Goal: Information Seeking & Learning: Learn about a topic

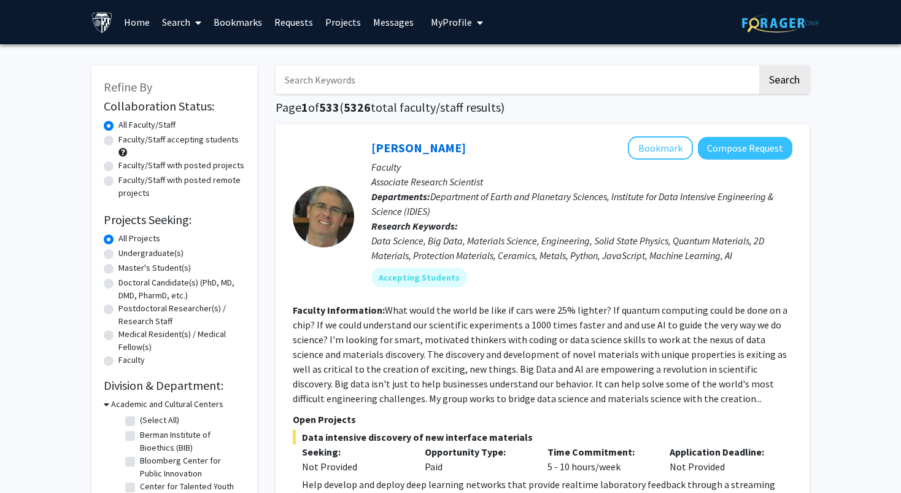
click at [118, 141] on label "Faculty/Staff accepting students" at bounding box center [178, 139] width 120 height 13
click at [118, 141] on input "Faculty/Staff accepting students" at bounding box center [122, 137] width 8 height 8
radio input "true"
click at [118, 252] on label "Undergraduate(s)" at bounding box center [150, 253] width 65 height 13
click at [118, 252] on input "Undergraduate(s)" at bounding box center [122, 251] width 8 height 8
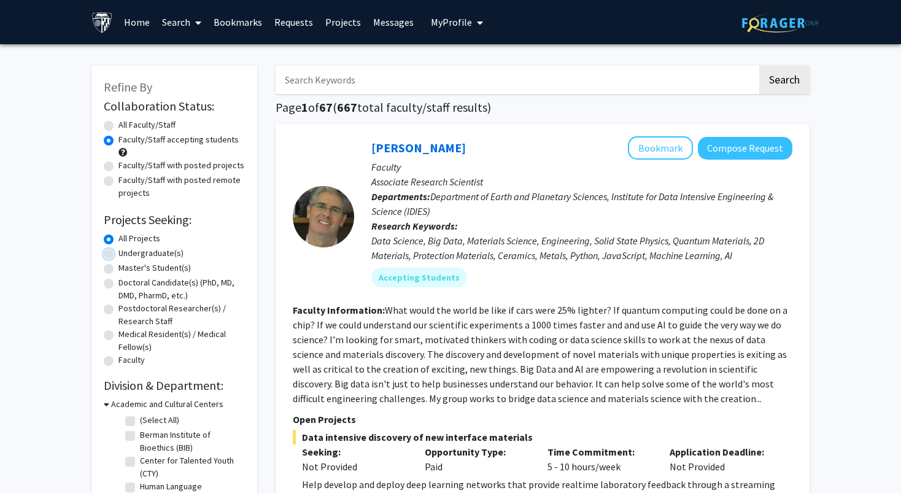
radio input "true"
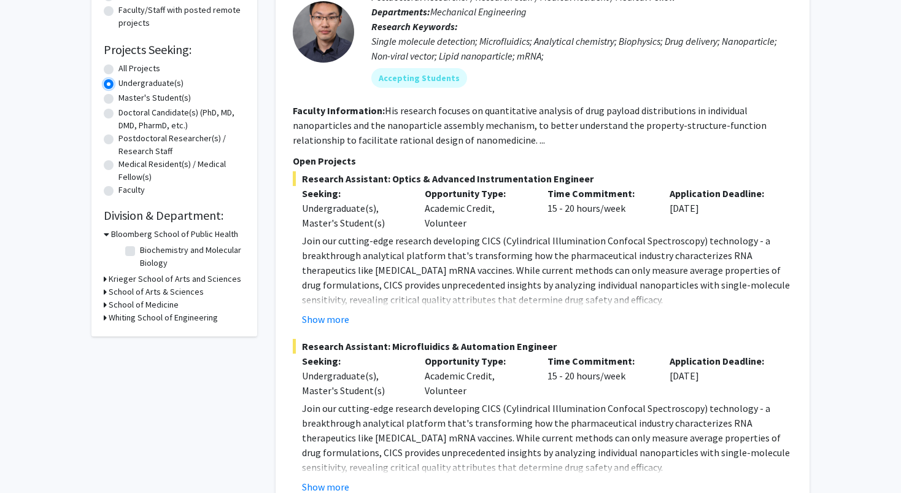
scroll to position [120, 0]
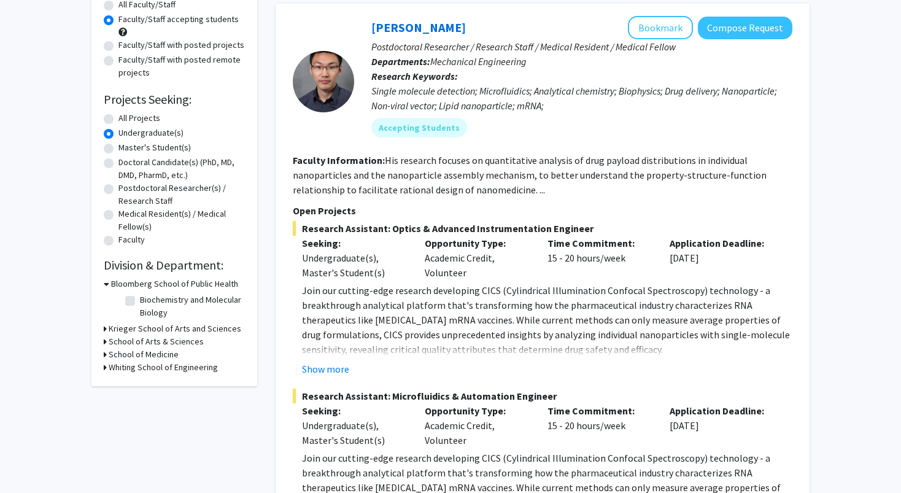
click at [473, 96] on div "Single molecule detection; Microfluidics; Analytical chemistry; Biophysics; Dru…" at bounding box center [581, 97] width 421 height 29
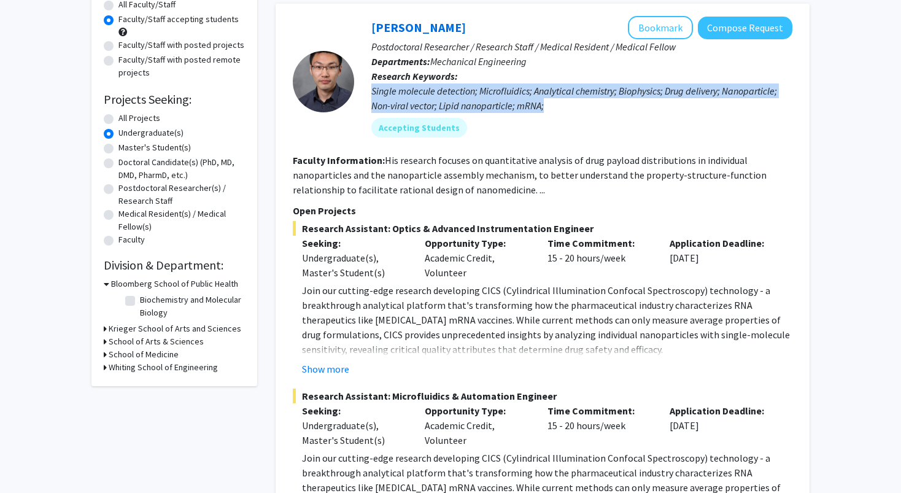
click at [473, 96] on div "Single molecule detection; Microfluidics; Analytical chemistry; Biophysics; Dru…" at bounding box center [581, 97] width 421 height 29
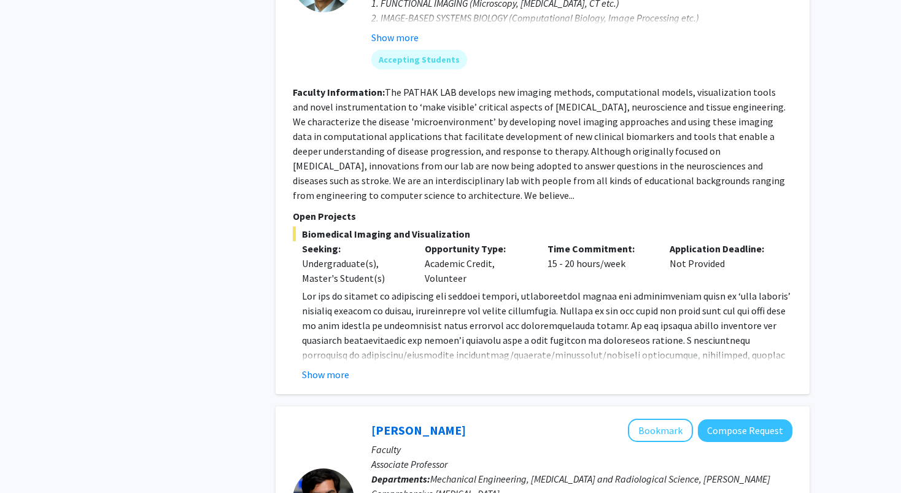
scroll to position [1510, 0]
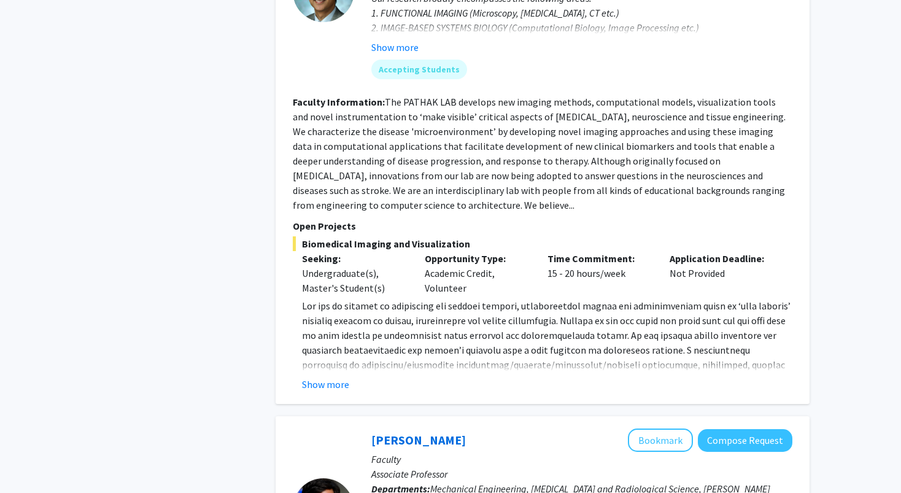
click at [492, 126] on fg-read-more "The PATHAK LAB develops new imaging methods, computational models, visualizatio…" at bounding box center [539, 153] width 493 height 115
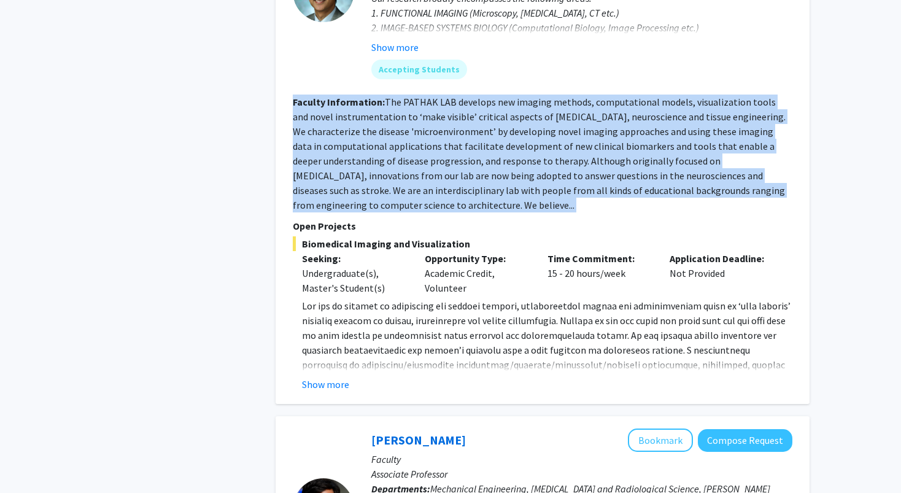
click at [492, 126] on fg-read-more "The PATHAK LAB develops new imaging methods, computational models, visualizatio…" at bounding box center [539, 153] width 493 height 115
click at [492, 114] on fg-read-more "The PATHAK LAB develops new imaging methods, computational models, visualizatio…" at bounding box center [539, 153] width 493 height 115
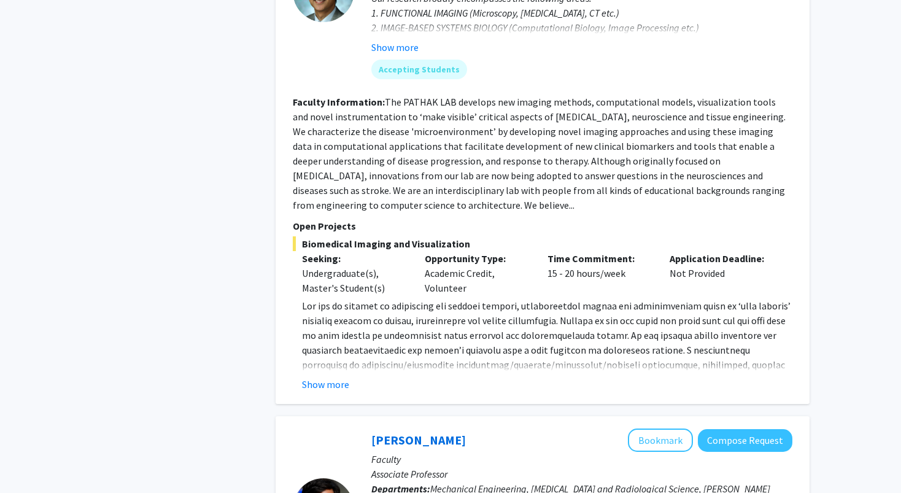
click at [492, 114] on fg-read-more "The PATHAK LAB develops new imaging methods, computational models, visualizatio…" at bounding box center [539, 153] width 493 height 115
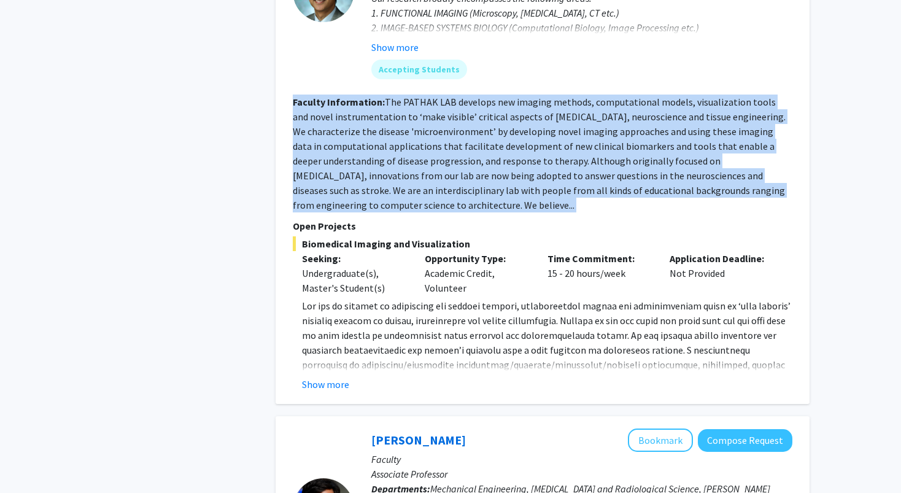
click at [492, 114] on fg-read-more "The PATHAK LAB develops new imaging methods, computational models, visualizatio…" at bounding box center [539, 153] width 493 height 115
click at [483, 115] on fg-read-more "The PATHAK LAB develops new imaging methods, computational models, visualizatio…" at bounding box center [539, 153] width 493 height 115
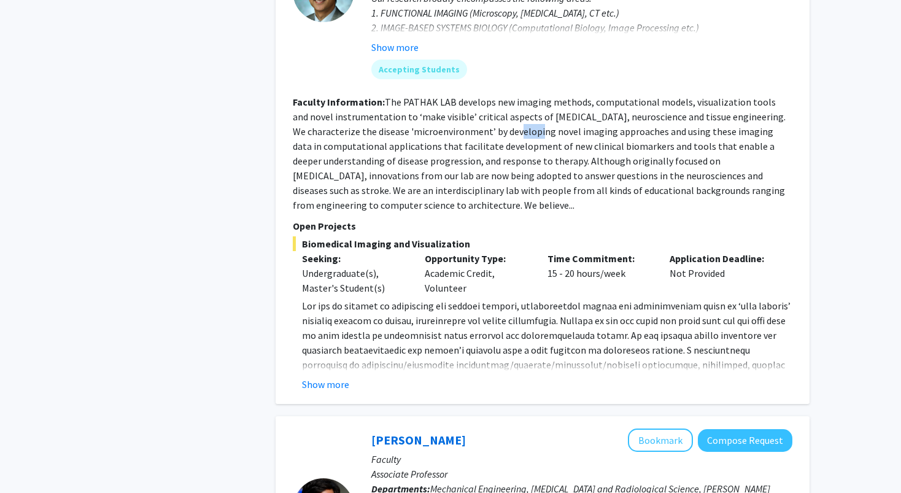
click at [483, 115] on fg-read-more "The PATHAK LAB develops new imaging methods, computational models, visualizatio…" at bounding box center [539, 153] width 493 height 115
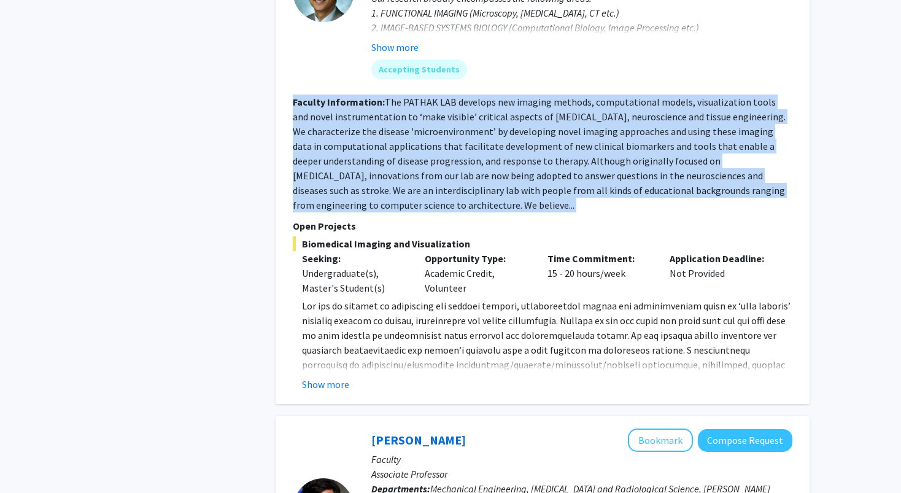
click at [483, 115] on fg-read-more "The PATHAK LAB develops new imaging methods, computational models, visualizatio…" at bounding box center [539, 153] width 493 height 115
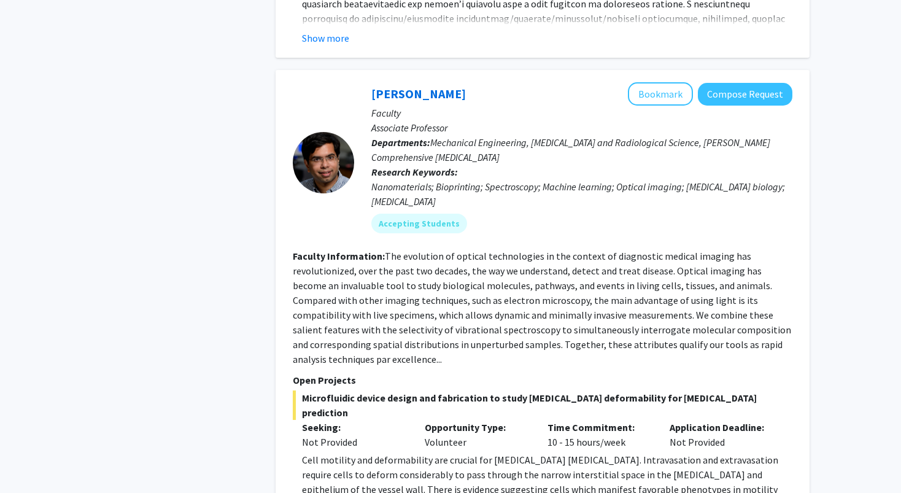
scroll to position [1858, 0]
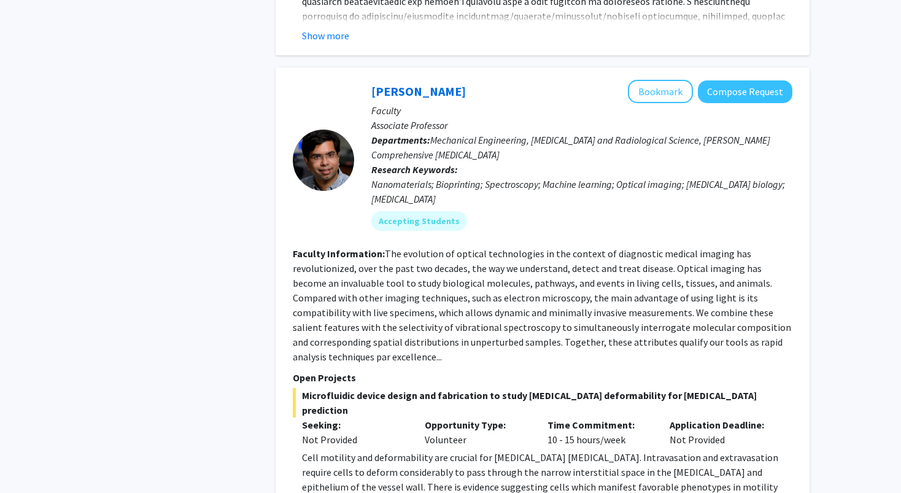
click at [442, 134] on span "Mechanical Engineering, [MEDICAL_DATA] and Radiological Science, [PERSON_NAME] …" at bounding box center [570, 147] width 399 height 27
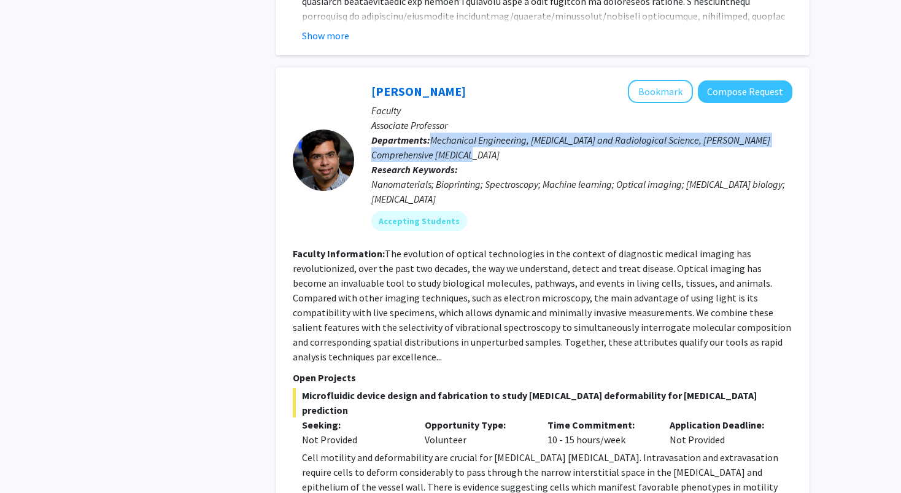
drag, startPoint x: 442, startPoint y: 130, endPoint x: 482, endPoint y: 142, distance: 41.9
click at [482, 142] on span "Mechanical Engineering, [MEDICAL_DATA] and Radiological Science, [PERSON_NAME] …" at bounding box center [570, 147] width 399 height 27
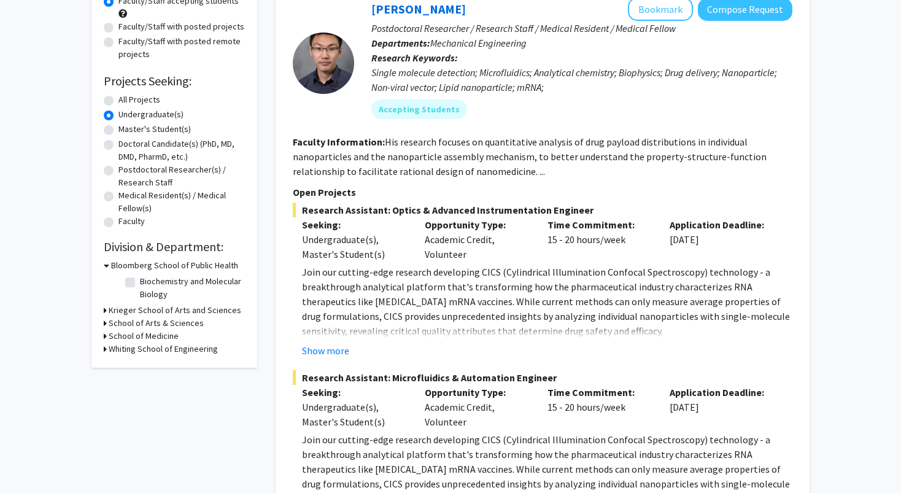
scroll to position [138, 0]
click at [106, 309] on icon at bounding box center [105, 311] width 3 height 13
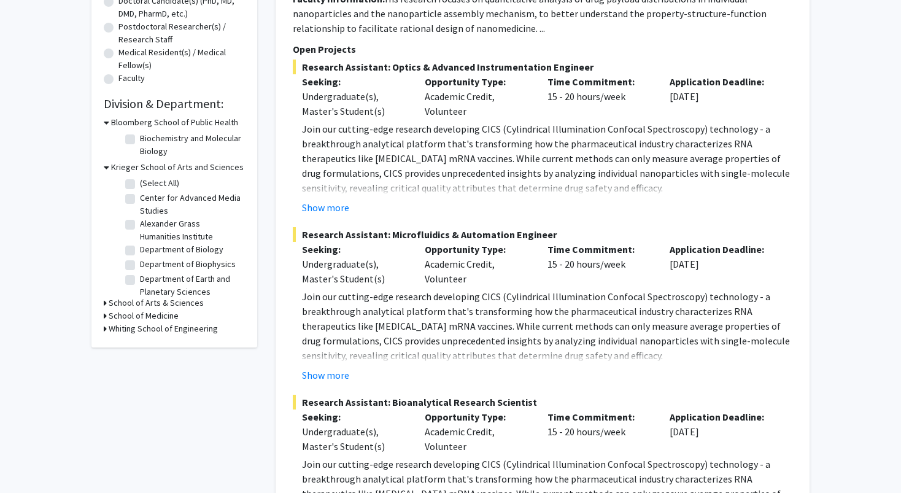
scroll to position [281, 0]
click at [104, 303] on icon at bounding box center [105, 303] width 3 height 13
click at [106, 346] on icon at bounding box center [105, 348] width 3 height 13
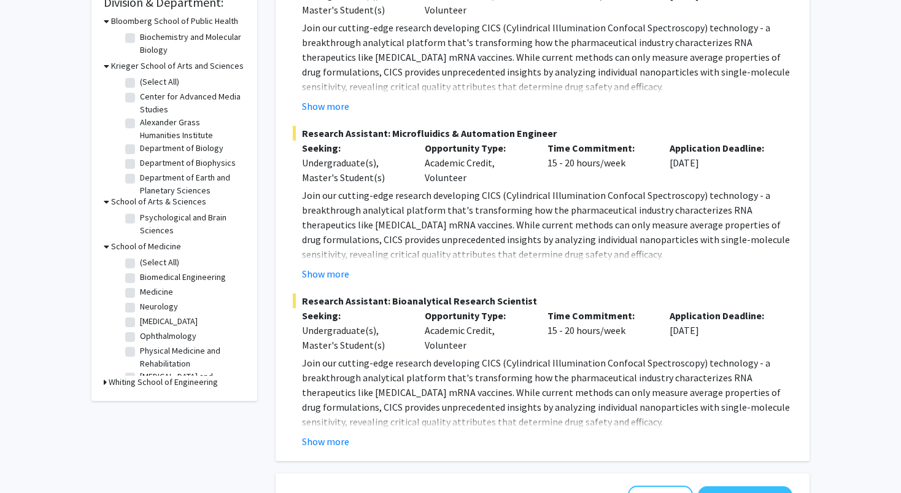
scroll to position [445, 0]
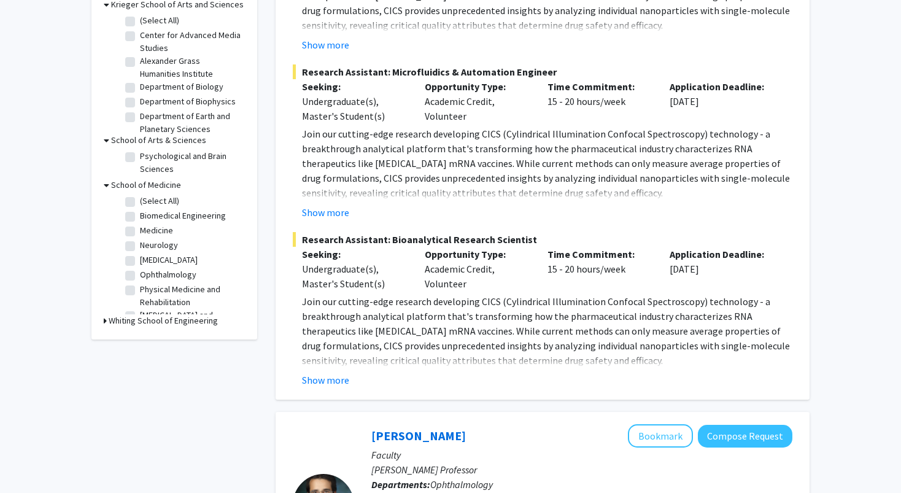
click at [140, 270] on label "Ophthalmology" at bounding box center [168, 274] width 56 height 13
click at [140, 270] on input "Ophthalmology" at bounding box center [144, 272] width 8 height 8
checkbox input "true"
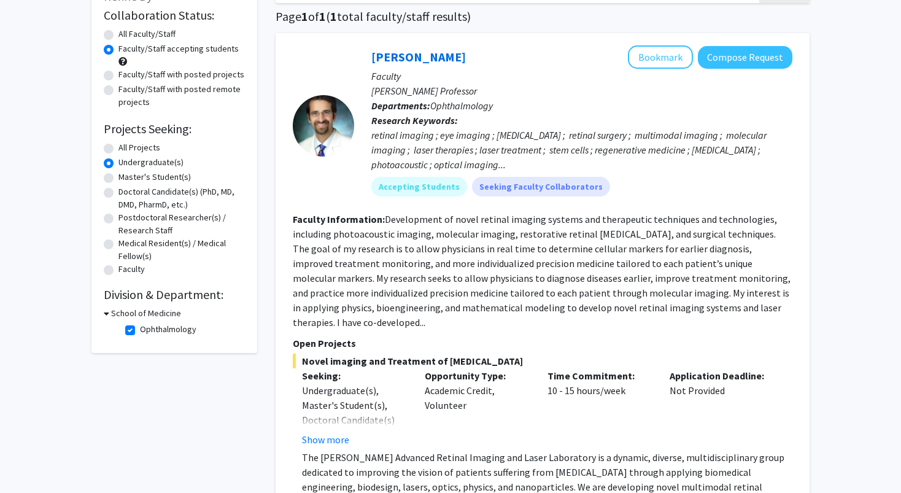
scroll to position [274, 0]
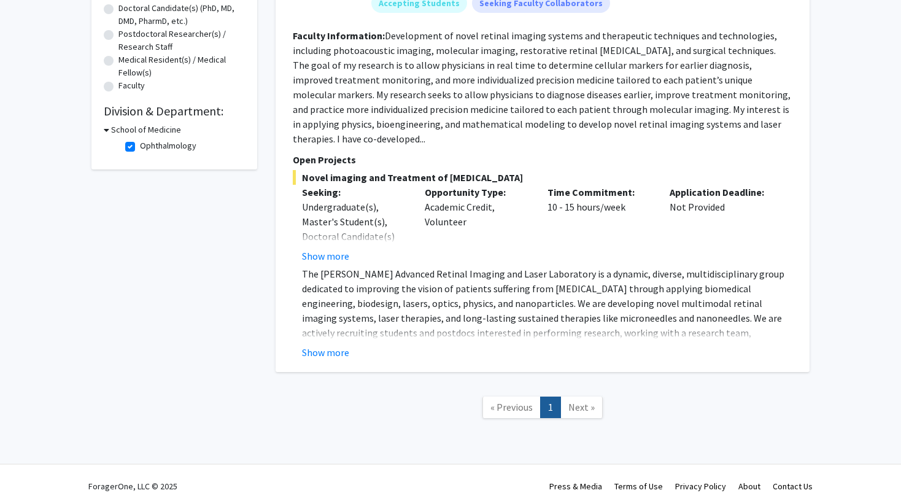
click at [111, 133] on h3 "School of Medicine" at bounding box center [146, 129] width 70 height 13
click at [109, 129] on h3 "School of Medicine" at bounding box center [144, 129] width 70 height 13
click at [140, 150] on label "Ophthalmology" at bounding box center [168, 145] width 56 height 13
click at [140, 147] on input "Ophthalmology" at bounding box center [144, 143] width 8 height 8
checkbox input "false"
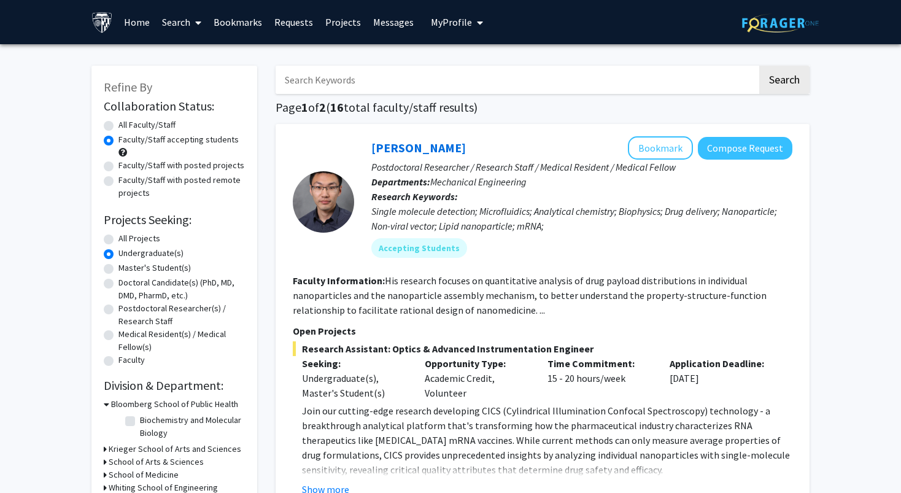
scroll to position [186, 0]
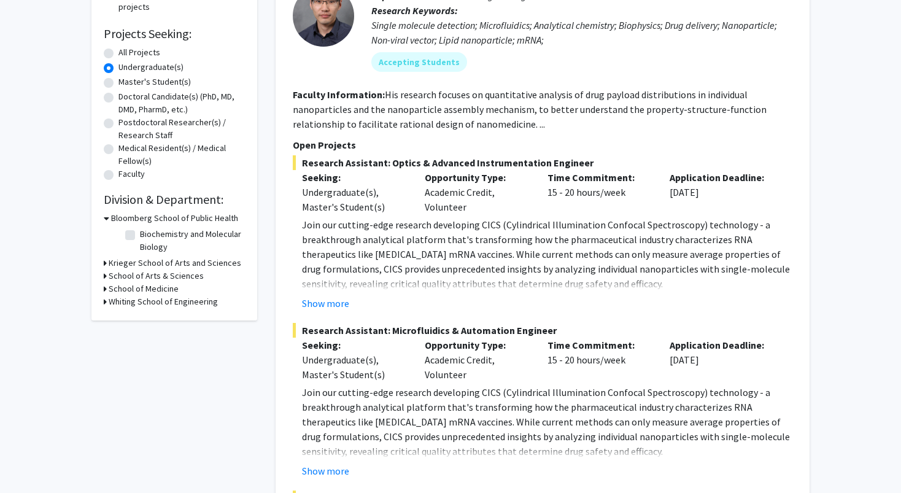
click at [106, 293] on icon at bounding box center [105, 288] width 3 height 13
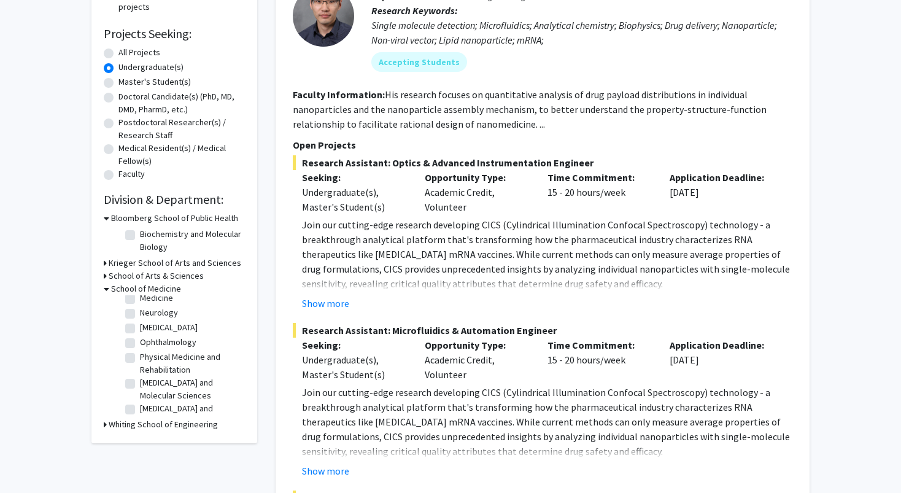
scroll to position [0, 0]
click at [140, 305] on label "(Select All)" at bounding box center [159, 304] width 39 height 13
click at [140, 305] on input "(Select All)" at bounding box center [144, 302] width 8 height 8
checkbox input "true"
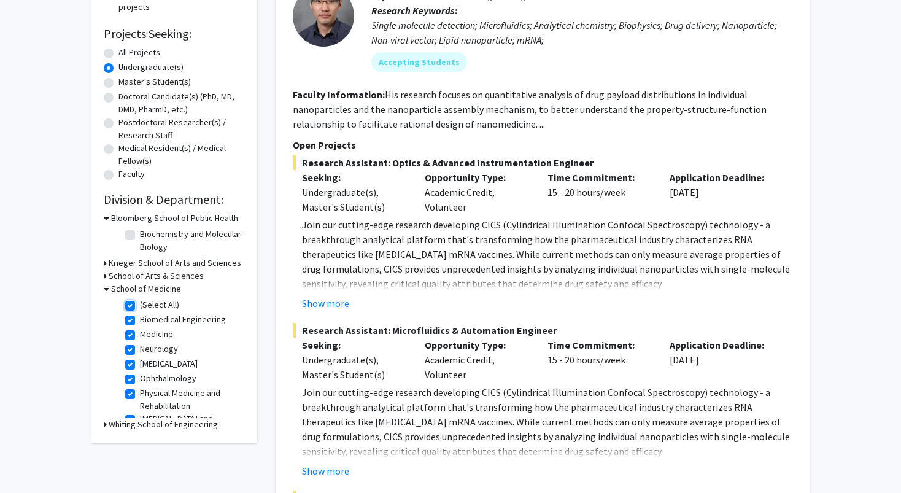
checkbox input "true"
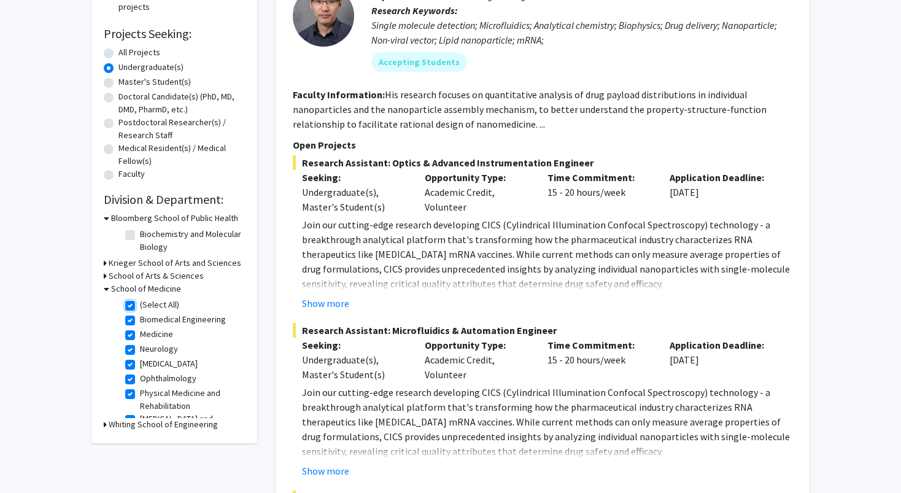
checkbox input "true"
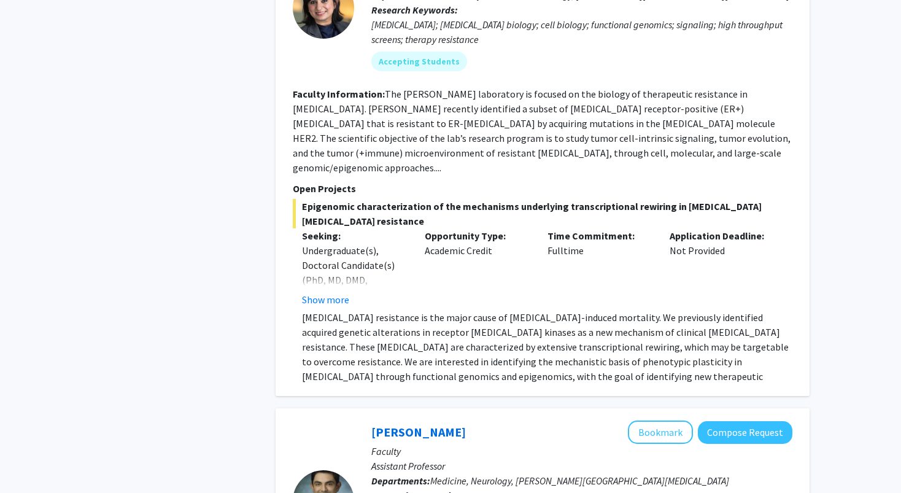
scroll to position [872, 0]
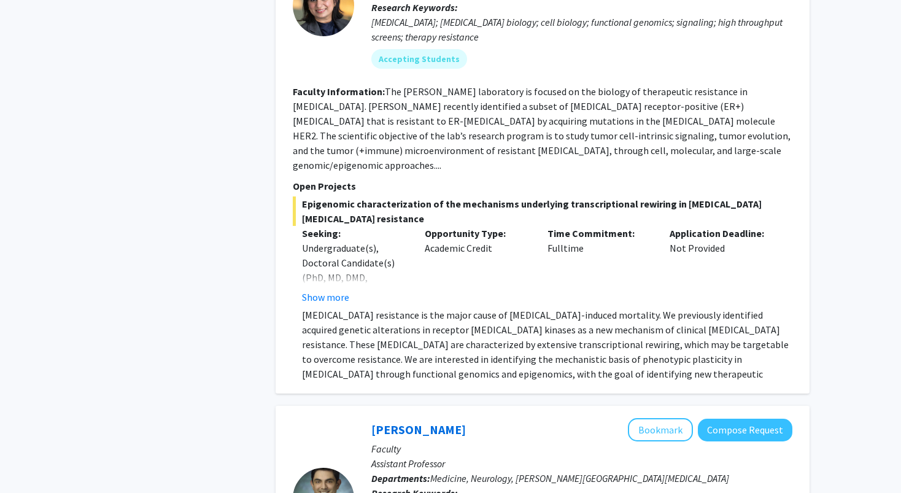
click at [467, 112] on section "Faculty Information: The [PERSON_NAME] laboratory is focused on the biology of …" at bounding box center [543, 128] width 500 height 88
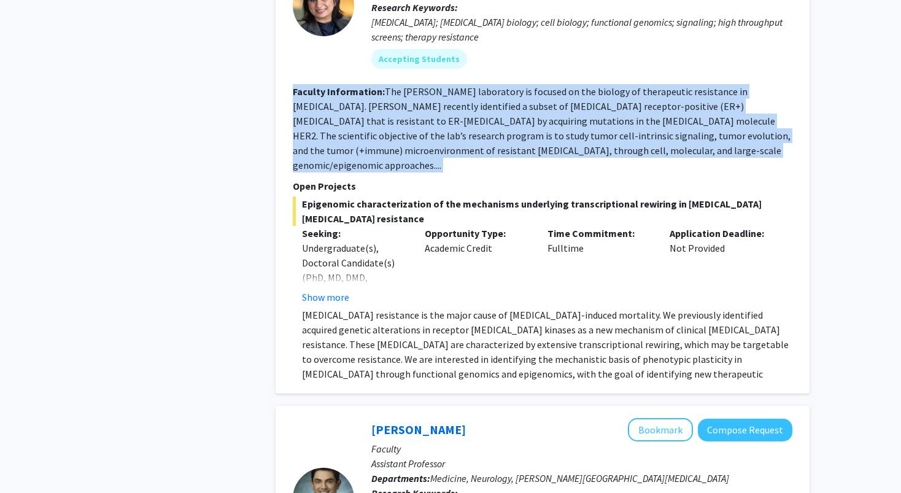
click at [467, 112] on section "Faculty Information: The [PERSON_NAME] laboratory is focused on the biology of …" at bounding box center [543, 128] width 500 height 88
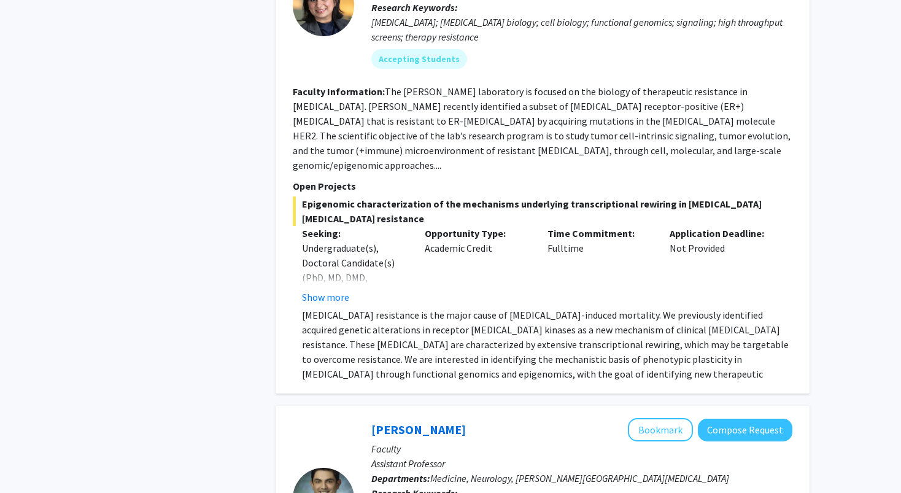
click at [450, 112] on section "Faculty Information: The [PERSON_NAME] laboratory is focused on the biology of …" at bounding box center [543, 128] width 500 height 88
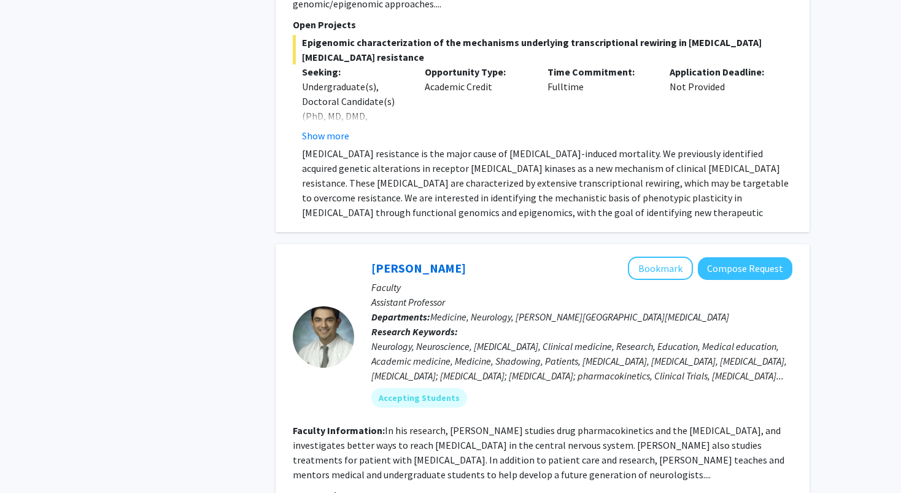
scroll to position [1254, 0]
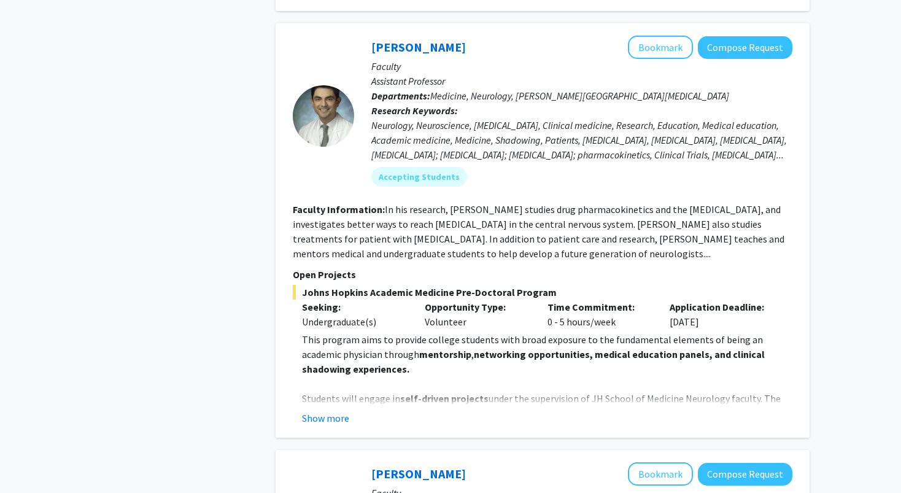
click at [438, 217] on section "Faculty Information: In his research, [PERSON_NAME] studies drug pharmacokineti…" at bounding box center [543, 231] width 500 height 59
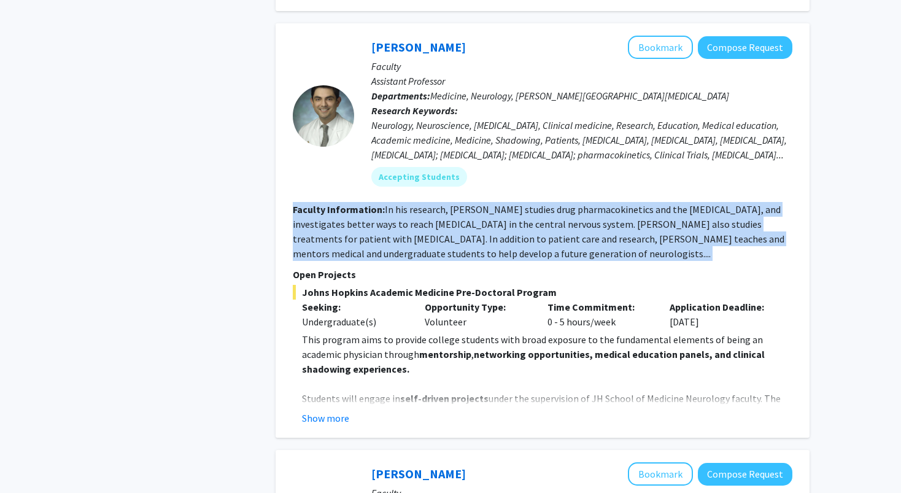
click at [438, 217] on section "Faculty Information: In his research, [PERSON_NAME] studies drug pharmacokineti…" at bounding box center [543, 231] width 500 height 59
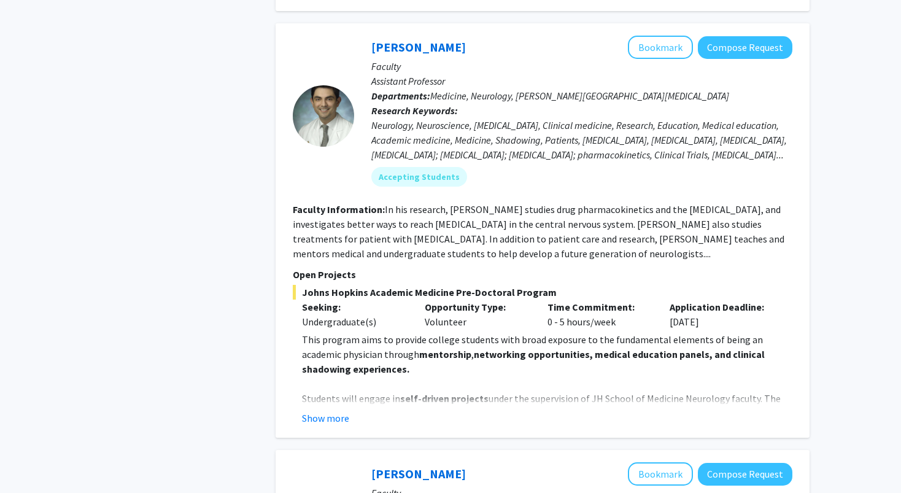
click at [421, 213] on fg-read-more "In his research, [PERSON_NAME] studies drug pharmacokinetics and the [MEDICAL_D…" at bounding box center [539, 231] width 492 height 56
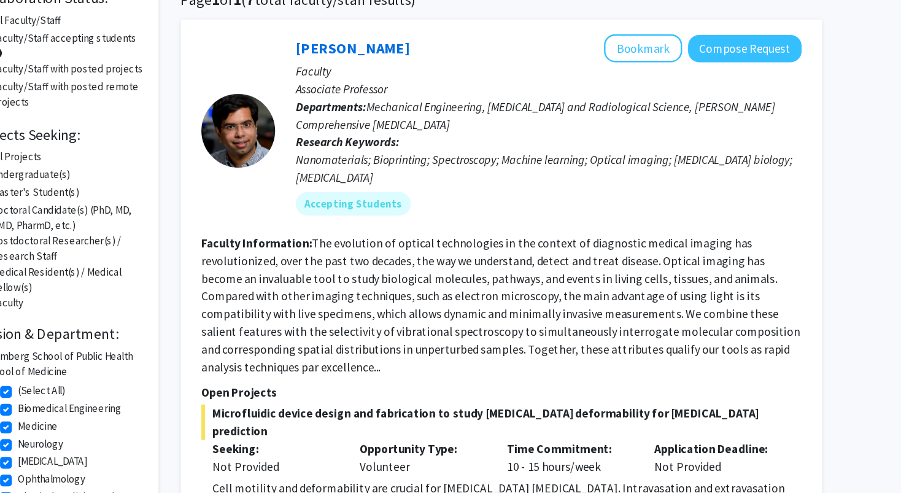
scroll to position [34, 0]
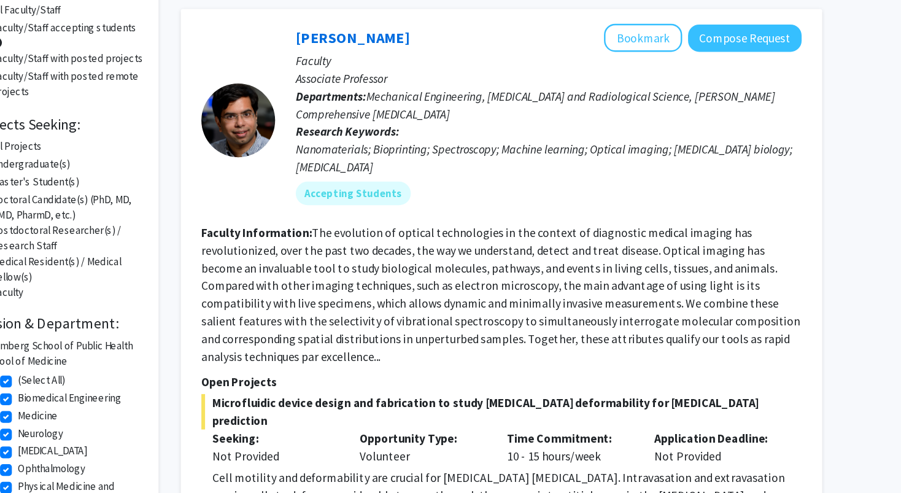
click at [445, 171] on p "Departments: Mechanical Engineering, [MEDICAL_DATA] and Radiological Science, […" at bounding box center [581, 169] width 421 height 29
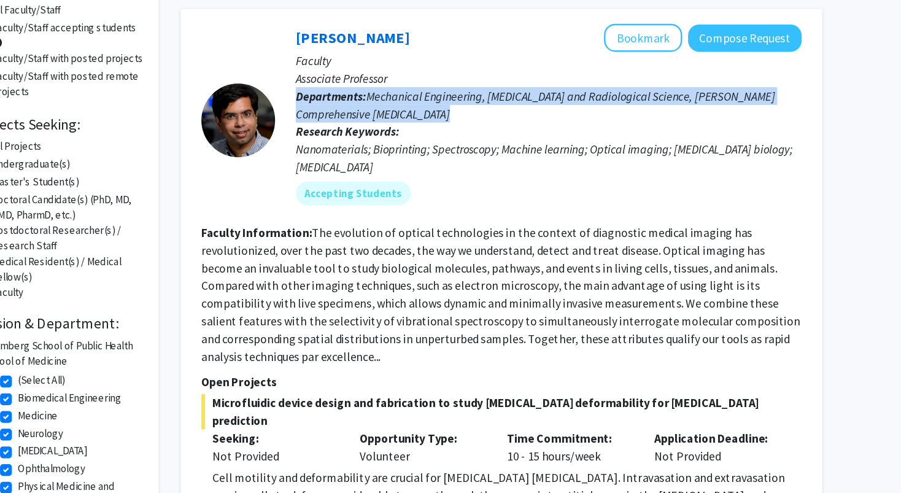
click at [445, 171] on p "Departments: Mechanical Engineering, [MEDICAL_DATA] and Radiological Science, […" at bounding box center [581, 169] width 421 height 29
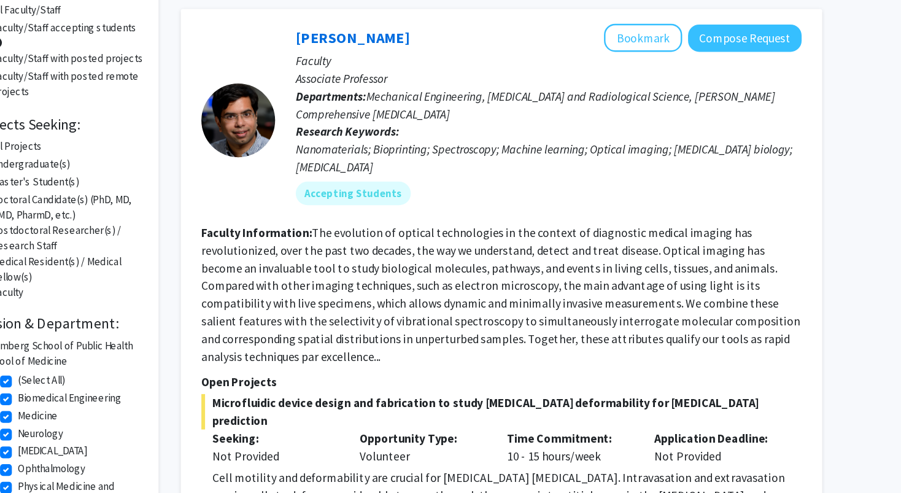
click at [440, 317] on fg-read-more "The evolution of optical technologies in the context of diagnostic medical imag…" at bounding box center [542, 327] width 499 height 115
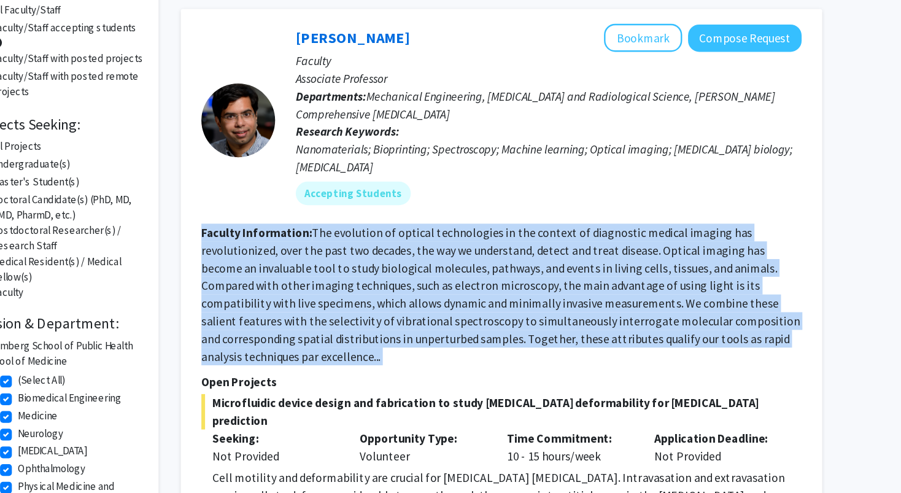
click at [440, 317] on fg-read-more "The evolution of optical technologies in the context of diagnostic medical imag…" at bounding box center [542, 327] width 499 height 115
click at [432, 309] on fg-read-more "The evolution of optical technologies in the context of diagnostic medical imag…" at bounding box center [542, 327] width 499 height 115
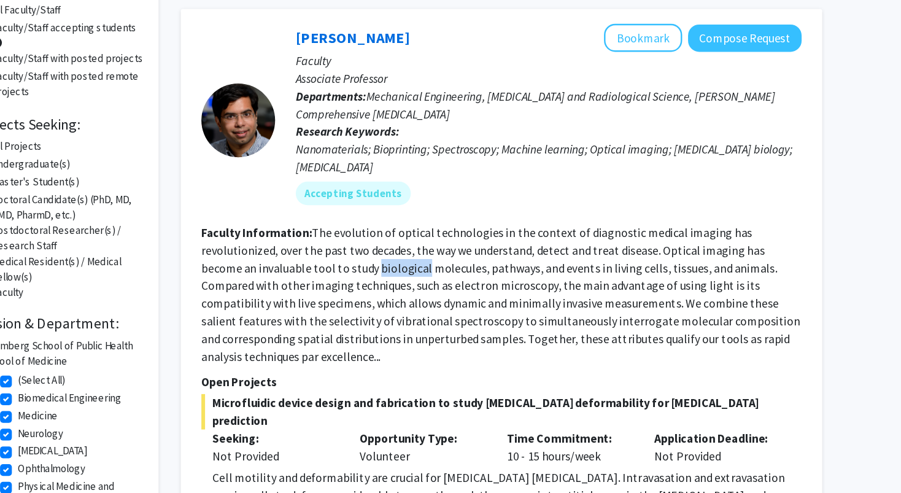
click at [432, 309] on fg-read-more "The evolution of optical technologies in the context of diagnostic medical imag…" at bounding box center [542, 327] width 499 height 115
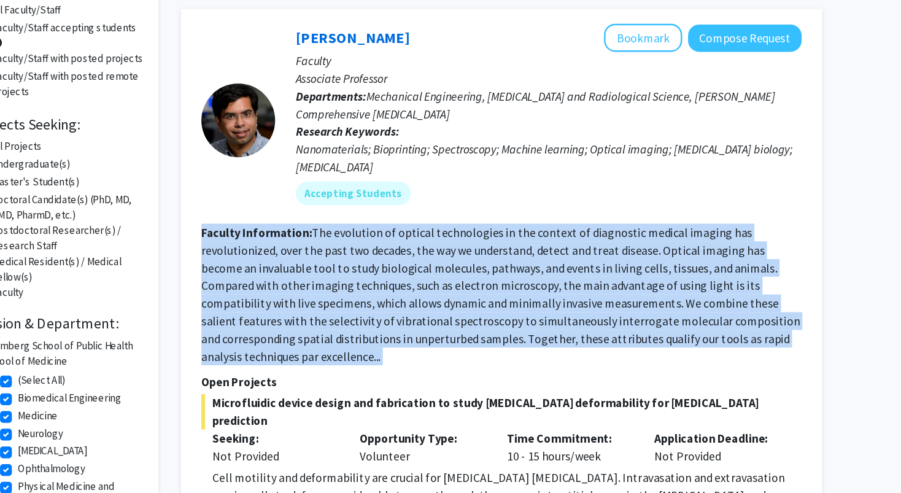
click at [432, 309] on fg-read-more "The evolution of optical technologies in the context of diagnostic medical imag…" at bounding box center [542, 327] width 499 height 115
click at [444, 320] on fg-read-more "The evolution of optical technologies in the context of diagnostic medical imag…" at bounding box center [542, 327] width 499 height 115
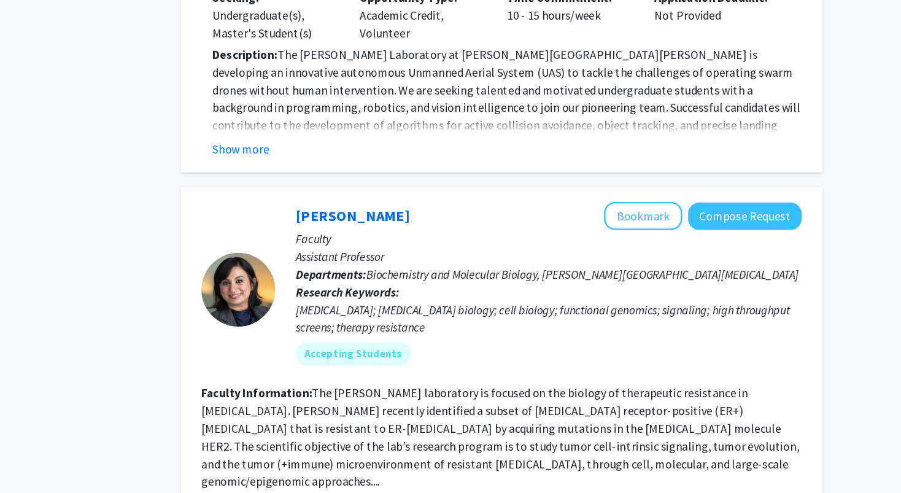
scroll to position [671, 0]
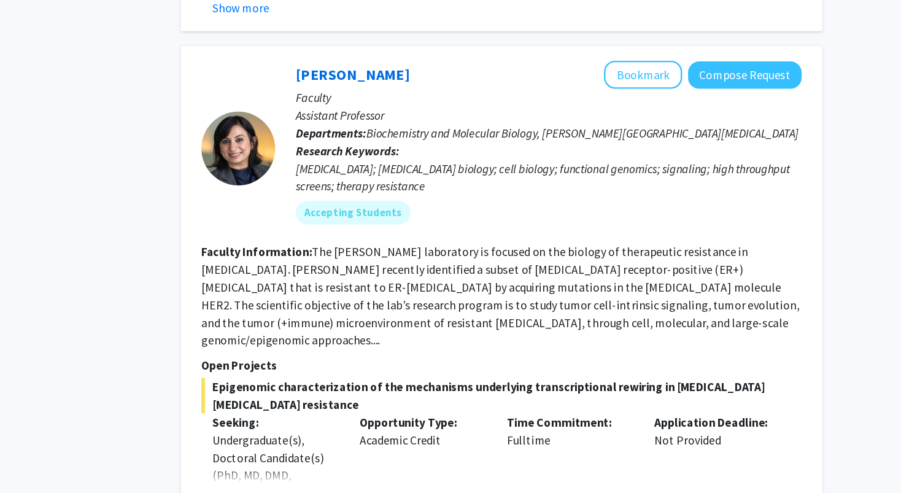
click at [436, 187] on span "Biochemistry and Molecular Biology, [PERSON_NAME][GEOGRAPHIC_DATA][MEDICAL_DATA]" at bounding box center [610, 193] width 360 height 12
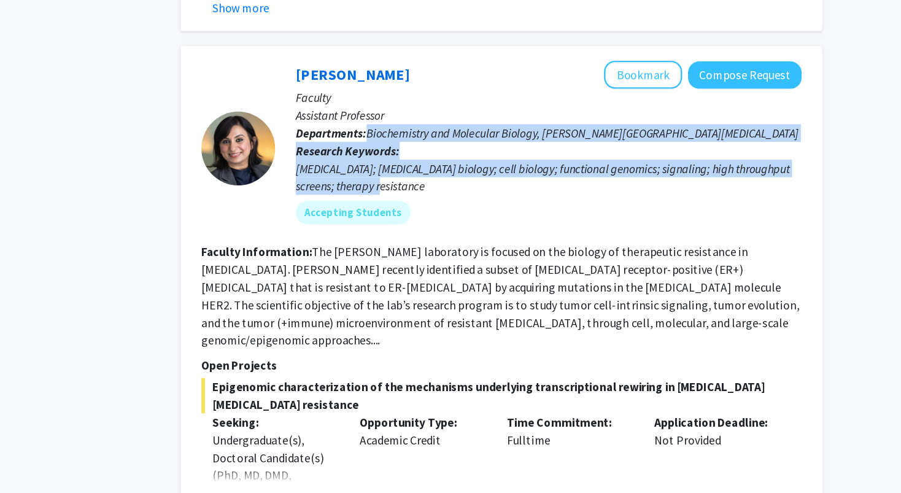
drag, startPoint x: 436, startPoint y: 181, endPoint x: 442, endPoint y: 225, distance: 44.6
click at [442, 225] on div "[PERSON_NAME] Bookmark Compose Request Faculty Assistant Professor Departments:…" at bounding box center [573, 206] width 438 height 146
click at [442, 225] on div "[MEDICAL_DATA]; [MEDICAL_DATA] biology; cell biology; functional genomics; sign…" at bounding box center [581, 229] width 421 height 29
drag, startPoint x: 442, startPoint y: 225, endPoint x: 433, endPoint y: 180, distance: 45.6
click at [433, 180] on div "[PERSON_NAME] Bookmark Compose Request Faculty Assistant Professor Departments:…" at bounding box center [573, 206] width 438 height 146
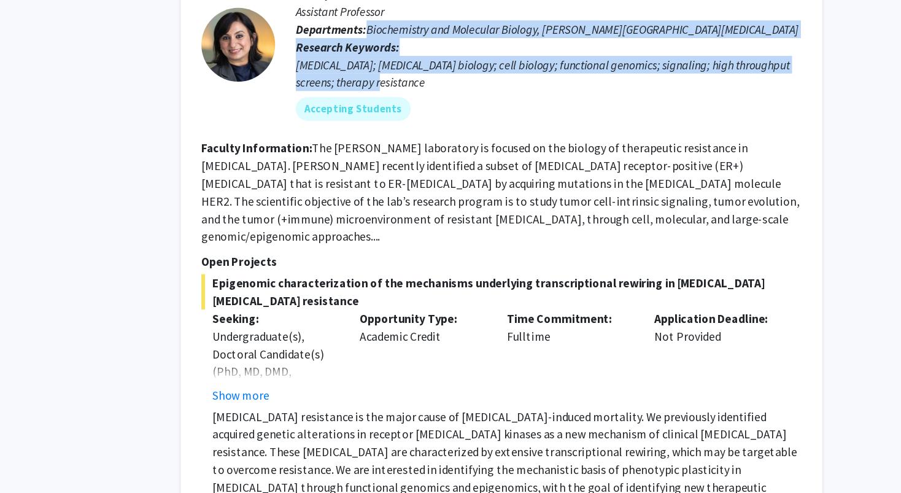
scroll to position [758, 0]
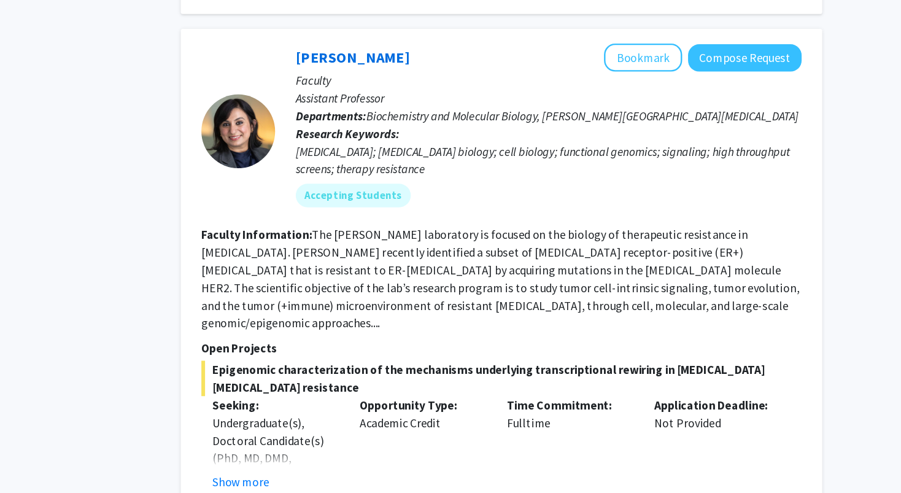
click at [439, 209] on fg-read-more "The [PERSON_NAME] laboratory is focused on the biology of therapeutic resistanc…" at bounding box center [542, 243] width 498 height 86
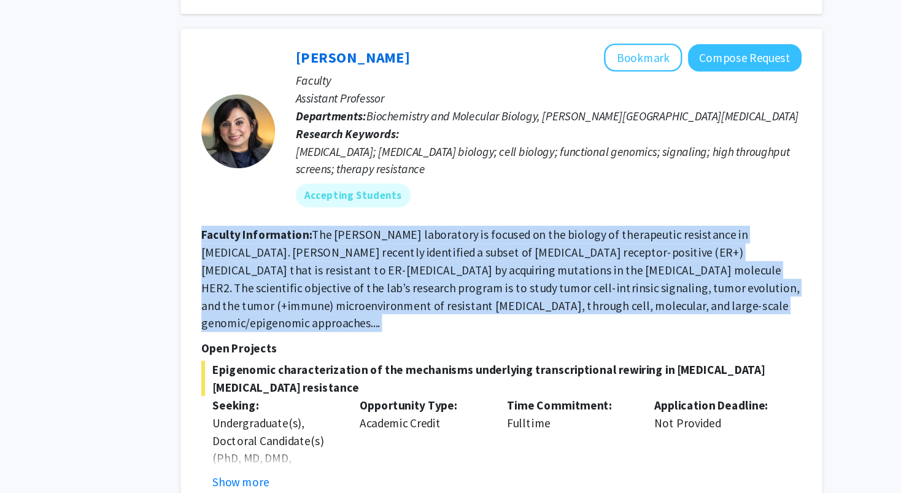
click at [439, 209] on fg-read-more "The [PERSON_NAME] laboratory is focused on the biology of therapeutic resistanc…" at bounding box center [542, 243] width 498 height 86
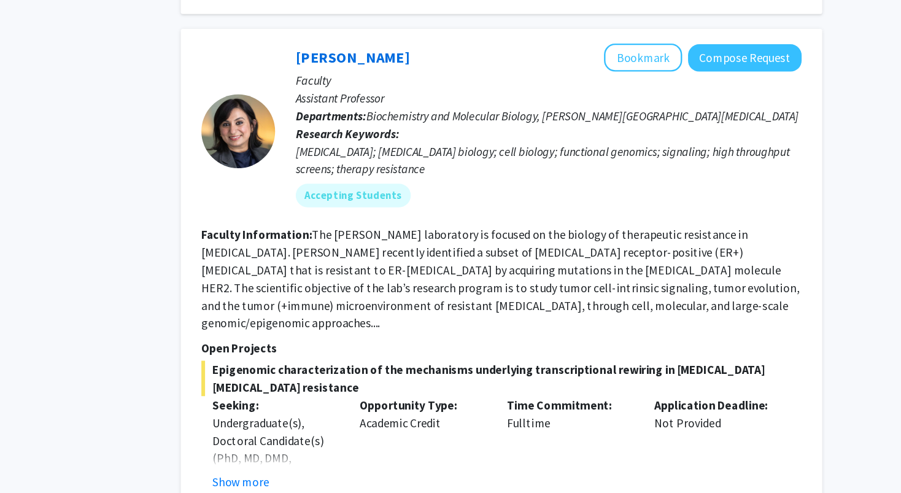
click at [424, 214] on fg-read-more "The [PERSON_NAME] laboratory is focused on the biology of therapeutic resistanc…" at bounding box center [542, 243] width 498 height 86
click at [391, 239] on fg-read-more "The [PERSON_NAME] laboratory is focused on the biology of therapeutic resistanc…" at bounding box center [542, 243] width 498 height 86
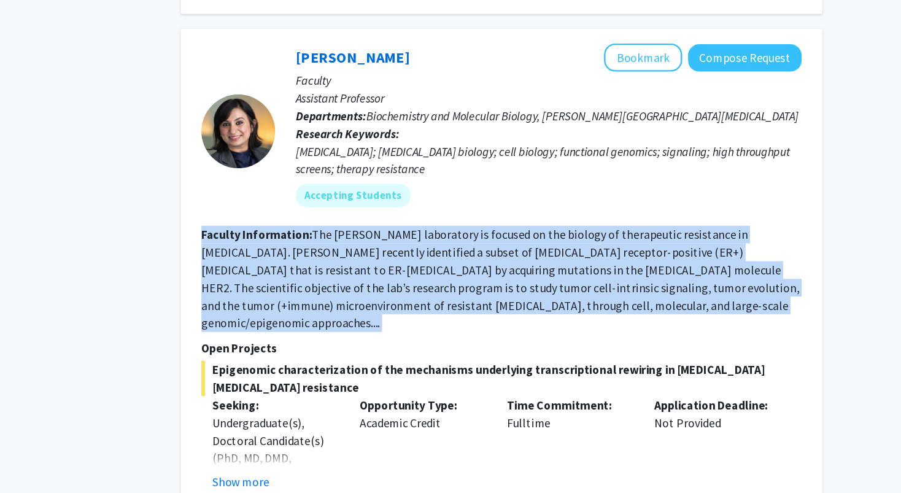
click at [391, 239] on fg-read-more "The [PERSON_NAME] laboratory is focused on the biology of therapeutic resistanc…" at bounding box center [542, 243] width 498 height 86
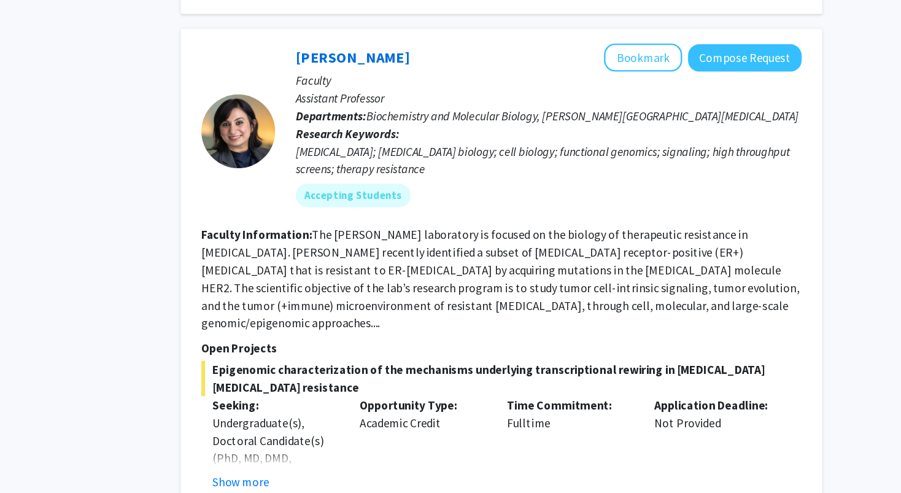
click at [438, 240] on fg-read-more "The [PERSON_NAME] laboratory is focused on the biology of therapeutic resistanc…" at bounding box center [542, 243] width 498 height 86
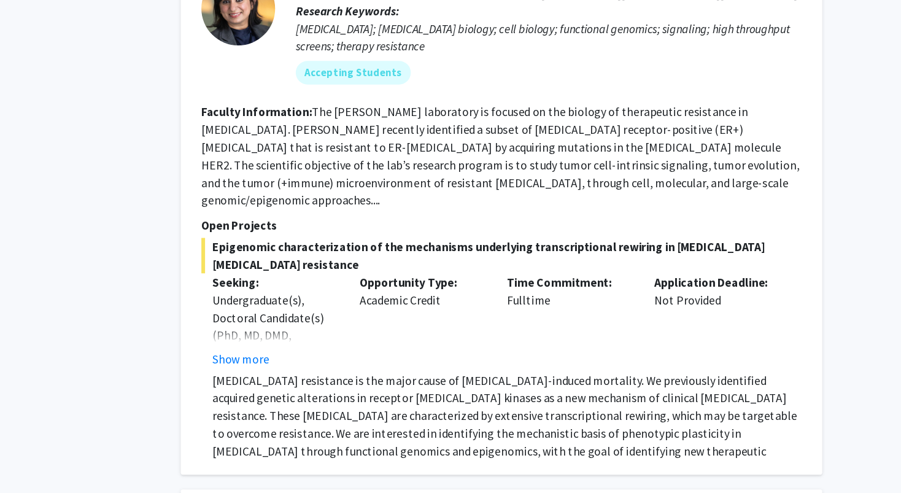
scroll to position [799, 0]
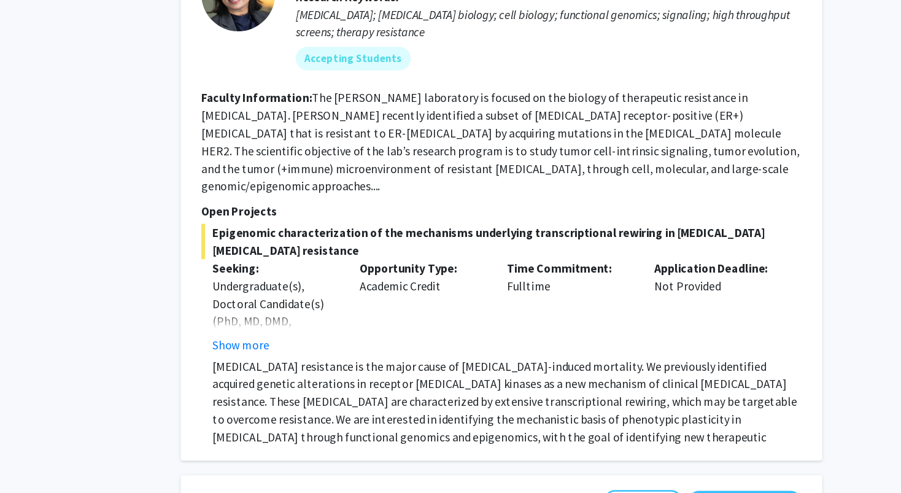
click at [422, 398] on p "[MEDICAL_DATA] resistance is the major cause of [MEDICAL_DATA]-induced mortalit…" at bounding box center [547, 424] width 491 height 88
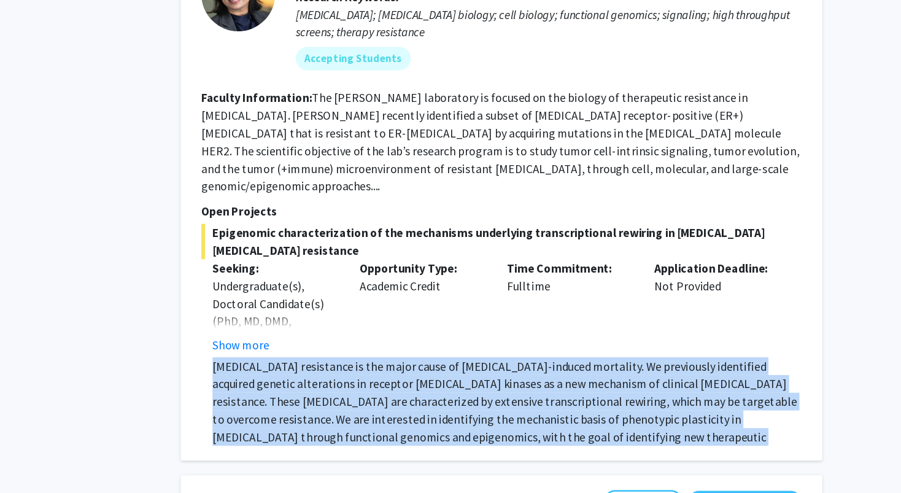
click at [422, 398] on p "[MEDICAL_DATA] resistance is the major cause of [MEDICAL_DATA]-induced mortalit…" at bounding box center [547, 424] width 491 height 88
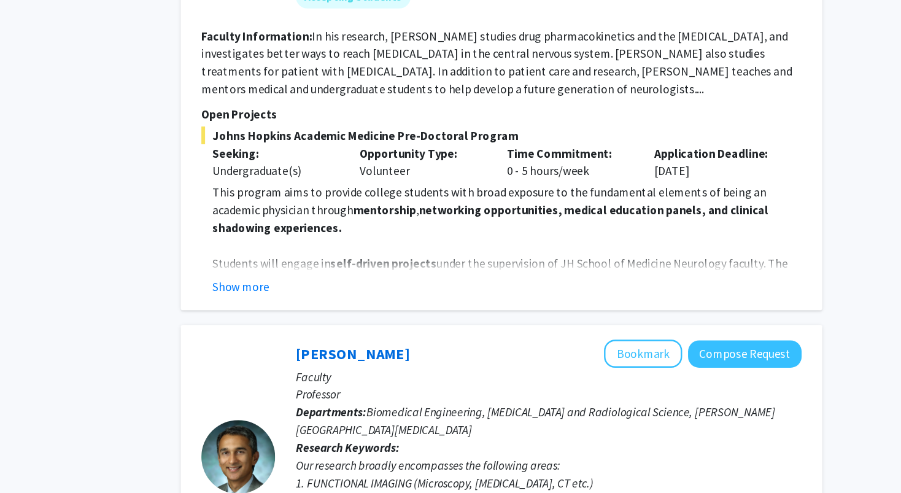
scroll to position [1307, 0]
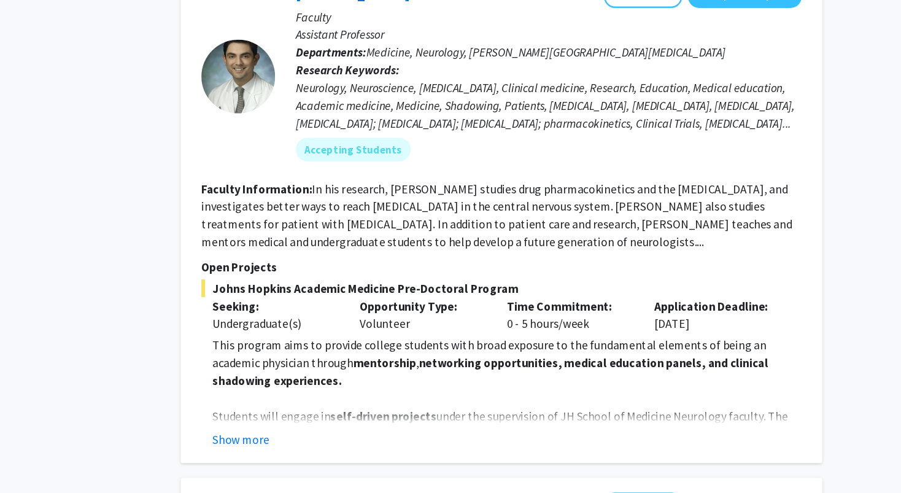
click at [568, 151] on fg-read-more "In his research, [PERSON_NAME] studies drug pharmacokinetics and the [MEDICAL_D…" at bounding box center [539, 179] width 492 height 56
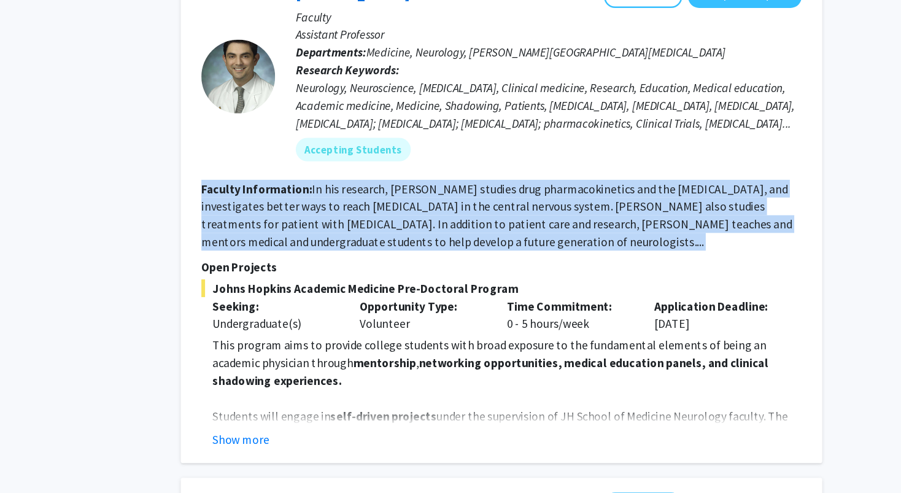
click at [568, 151] on fg-read-more "In his research, [PERSON_NAME] studies drug pharmacokinetics and the [MEDICAL_D…" at bounding box center [539, 179] width 492 height 56
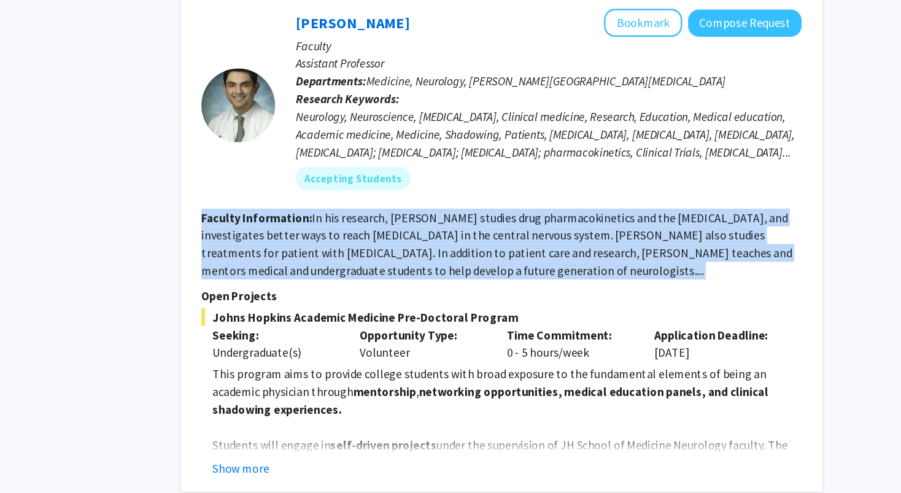
scroll to position [1281, 0]
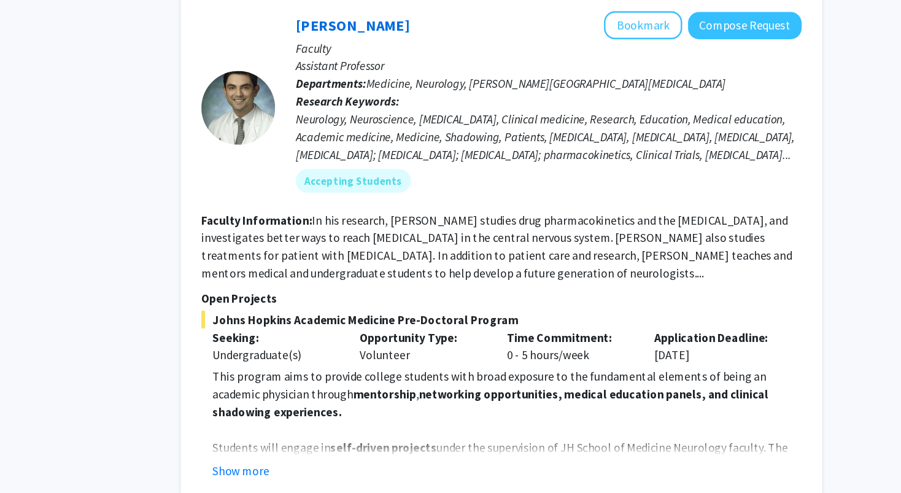
click at [547, 177] on fg-read-more "In his research, [PERSON_NAME] studies drug pharmacokinetics and the [MEDICAL_D…" at bounding box center [539, 205] width 492 height 56
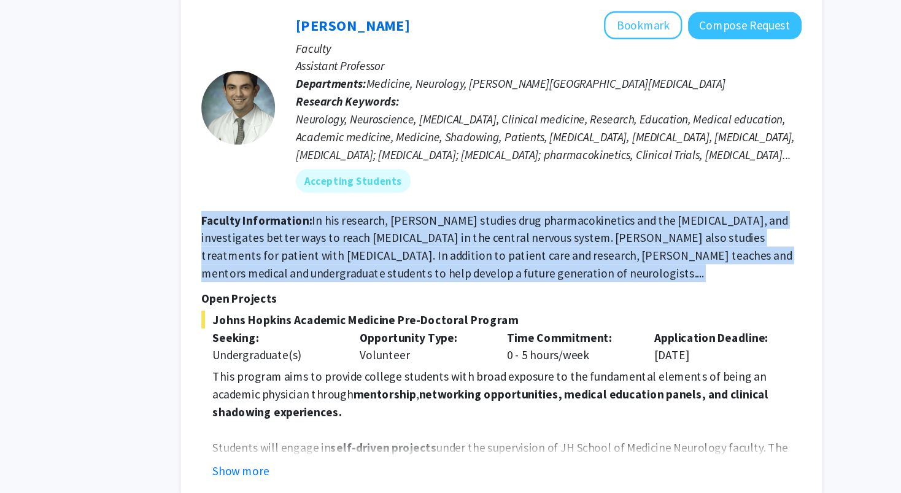
click at [547, 177] on fg-read-more "In his research, [PERSON_NAME] studies drug pharmacokinetics and the [MEDICAL_D…" at bounding box center [539, 205] width 492 height 56
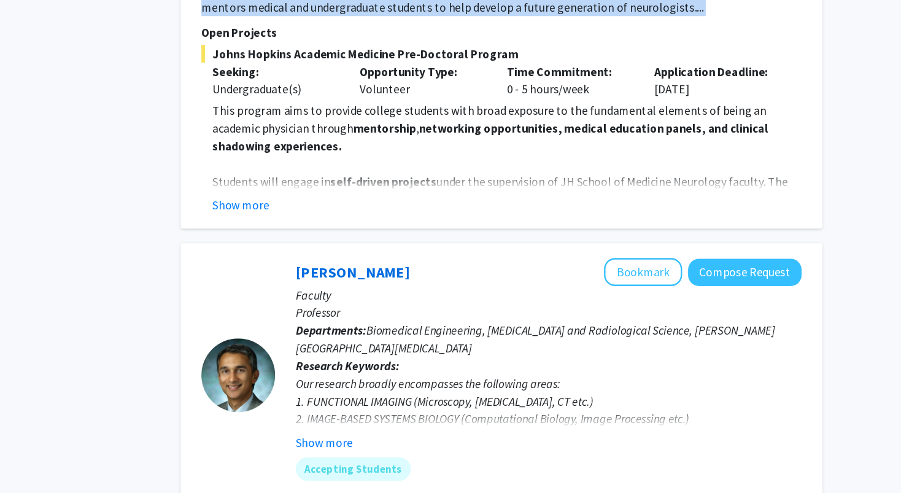
scroll to position [1473, 0]
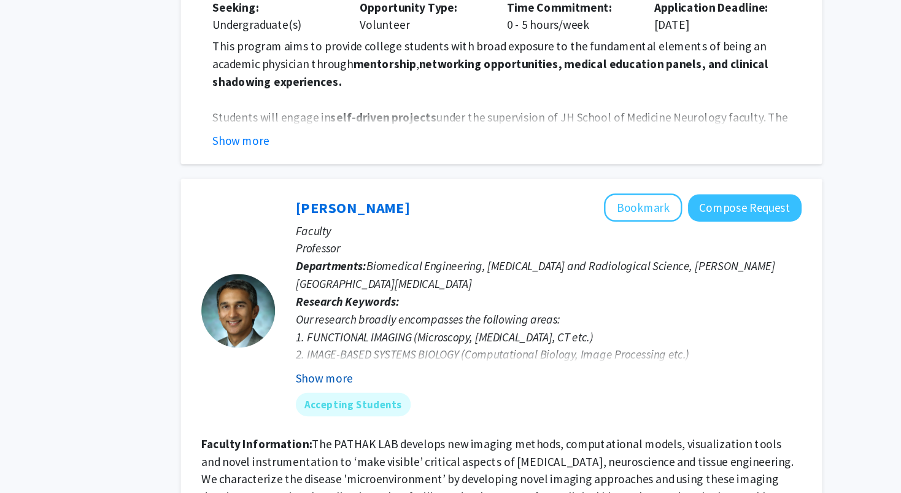
click at [404, 390] on button "Show more" at bounding box center [394, 397] width 47 height 15
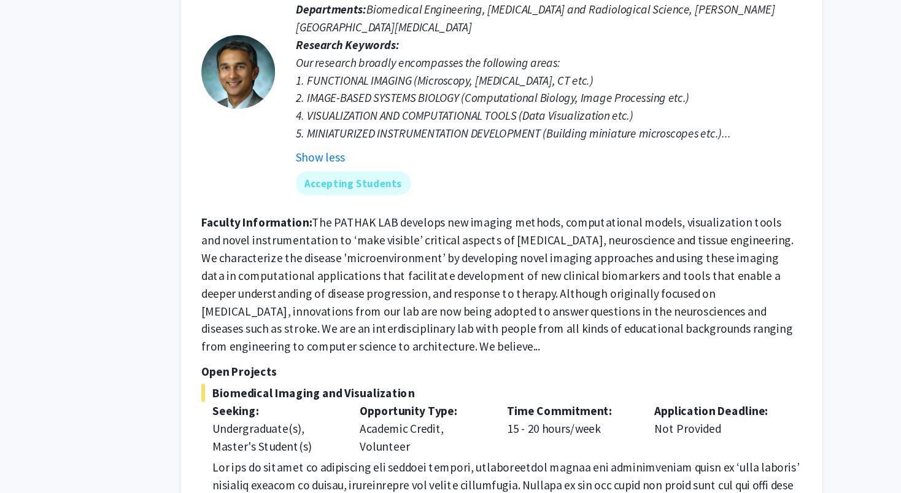
scroll to position [1790, 0]
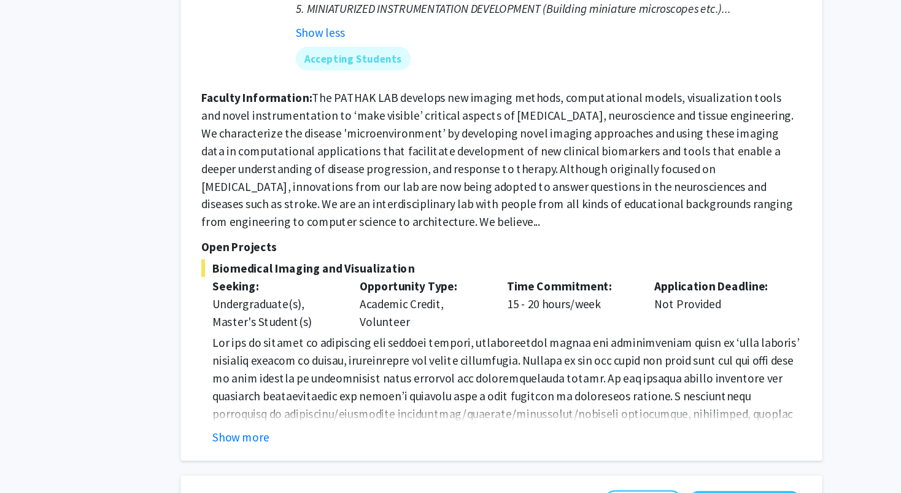
click at [448, 362] on span at bounding box center [546, 434] width 489 height 145
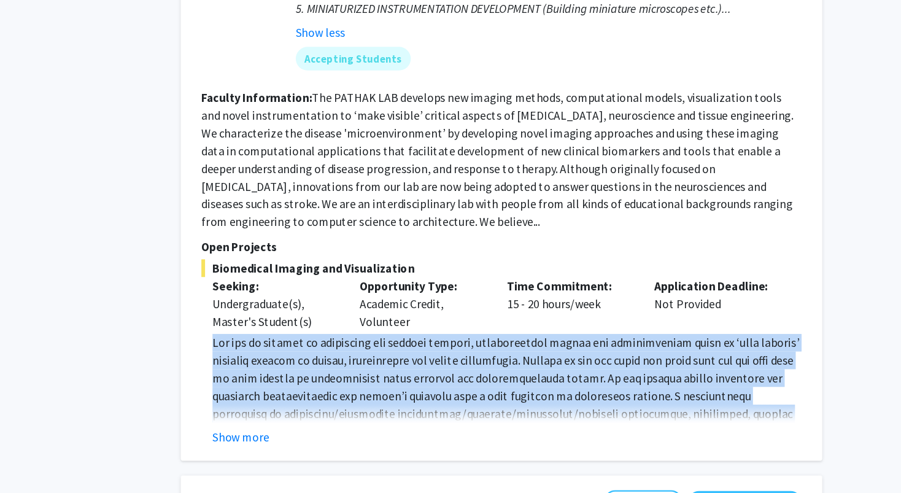
click at [448, 362] on span at bounding box center [546, 434] width 489 height 145
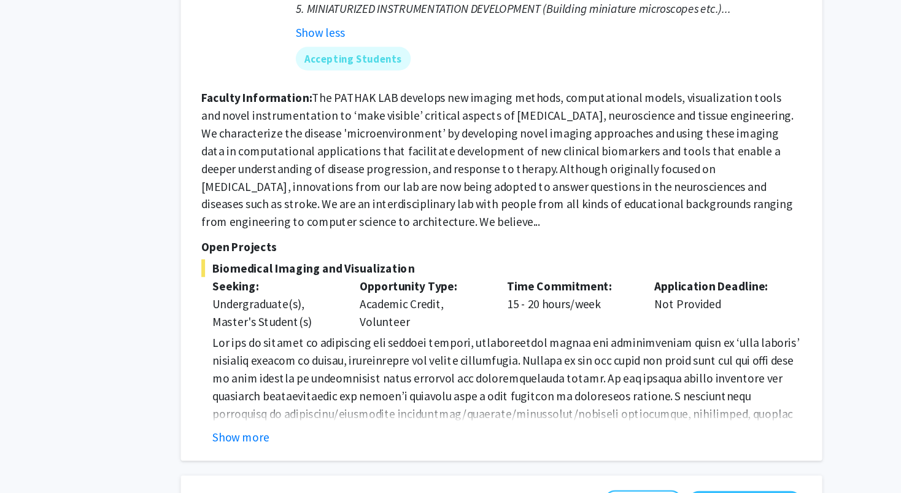
click at [518, 200] on section "Faculty Information: The PATHAK LAB develops new imaging methods, computational…" at bounding box center [543, 216] width 500 height 118
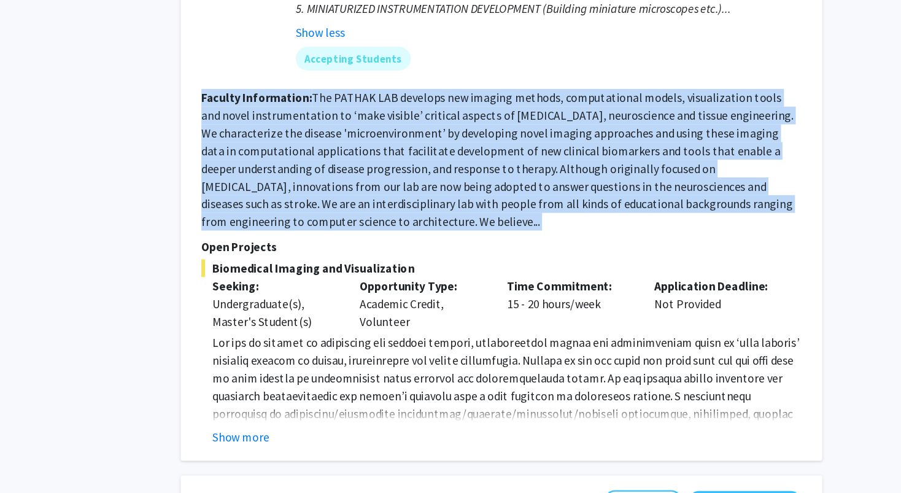
click at [518, 200] on section "Faculty Information: The PATHAK LAB develops new imaging methods, computational…" at bounding box center [543, 216] width 500 height 118
click at [500, 197] on fg-read-more "The PATHAK LAB develops new imaging methods, computational models, visualizatio…" at bounding box center [539, 215] width 493 height 115
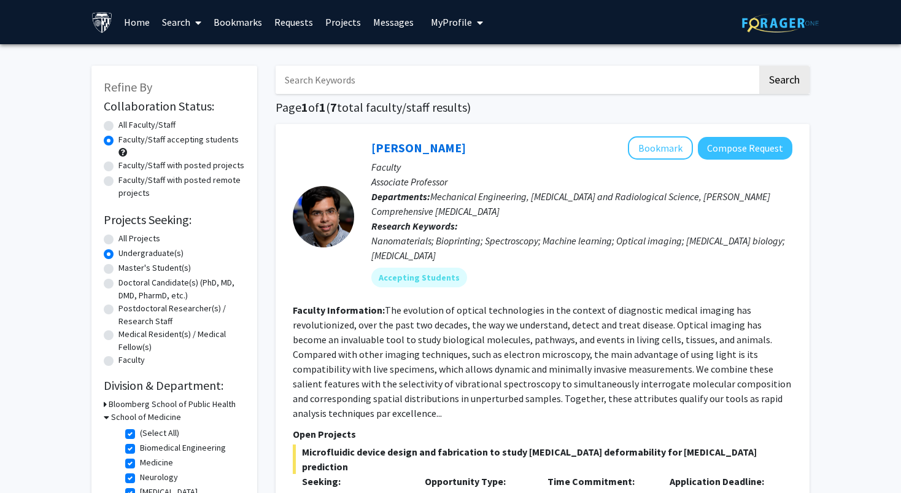
scroll to position [211, 0]
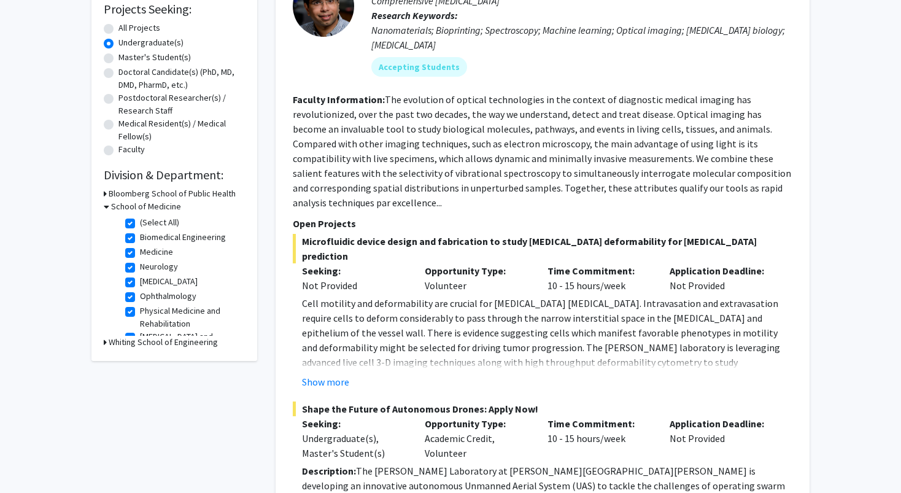
click at [140, 224] on label "(Select All)" at bounding box center [159, 222] width 39 height 13
click at [140, 224] on input "(Select All)" at bounding box center [144, 220] width 8 height 8
checkbox input "false"
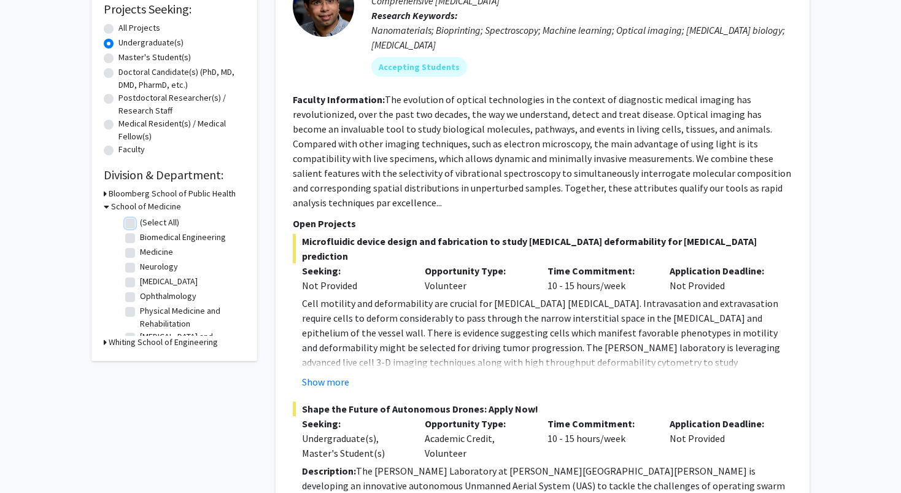
checkbox input "false"
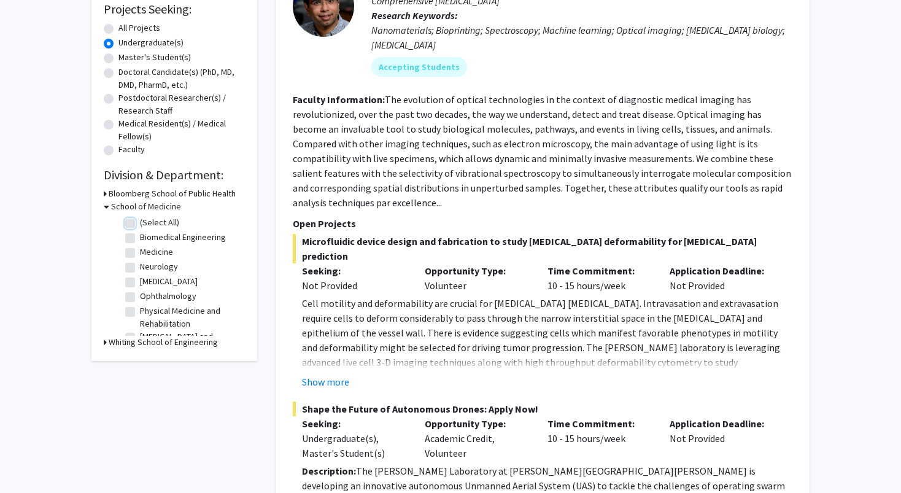
checkbox input "false"
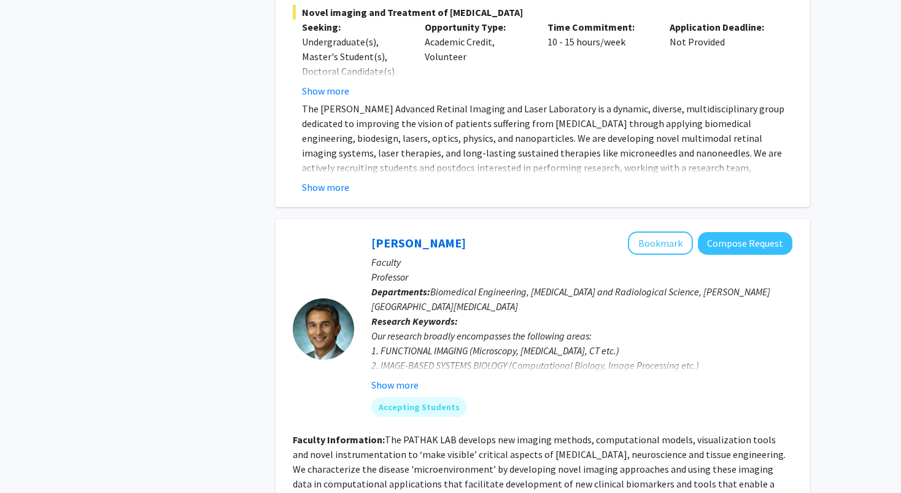
scroll to position [1379, 0]
